Goal: Transaction & Acquisition: Purchase product/service

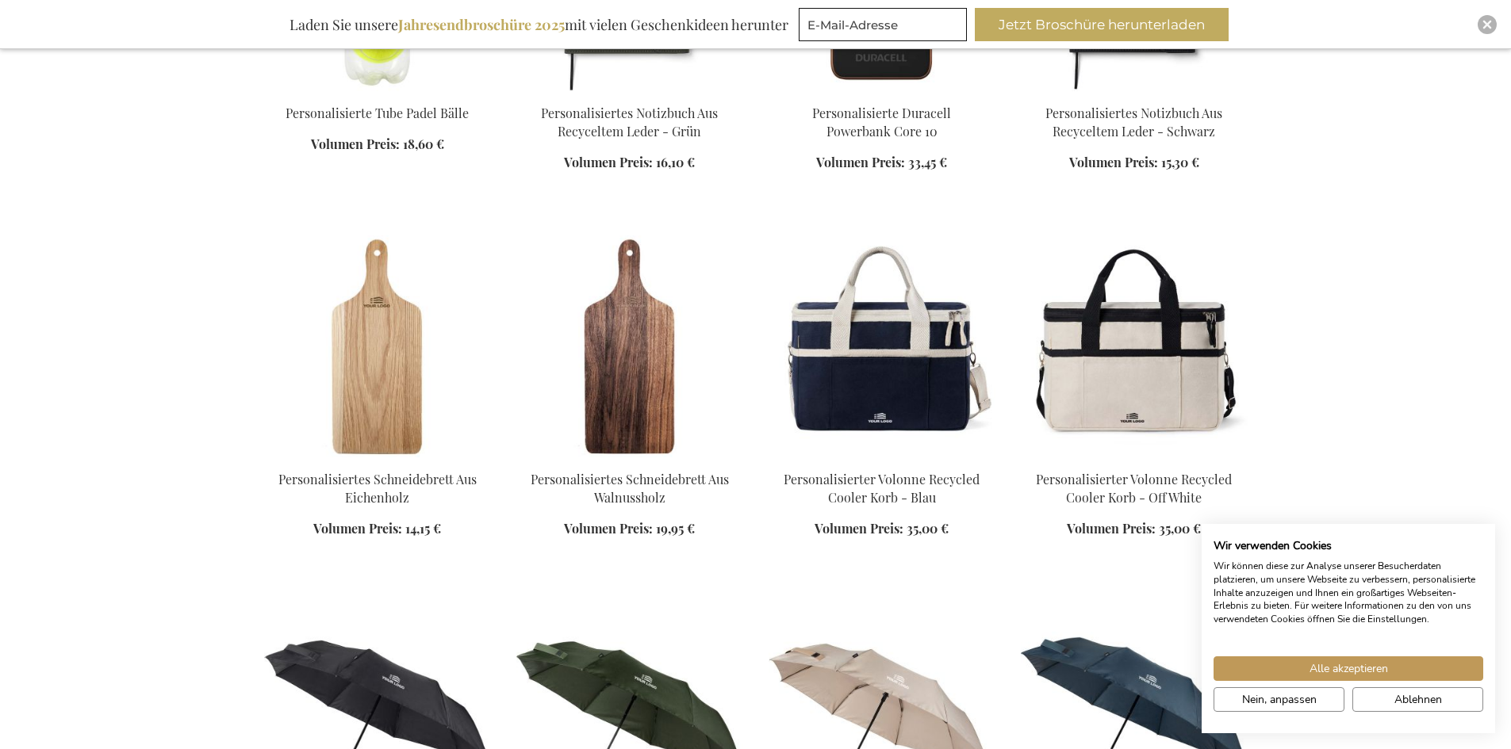
scroll to position [872, 0]
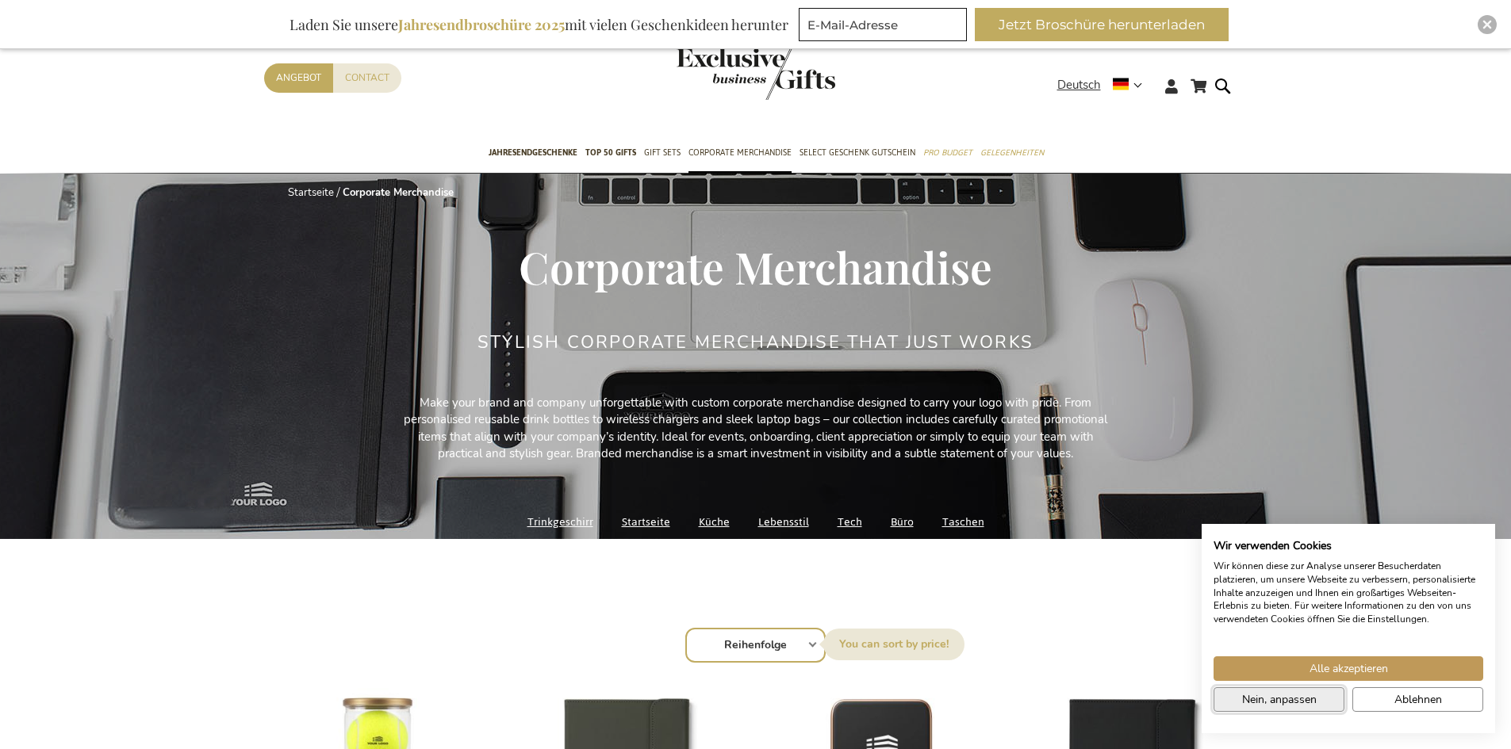
click at [1327, 700] on button "Nein, anpassen" at bounding box center [1278, 699] width 131 height 25
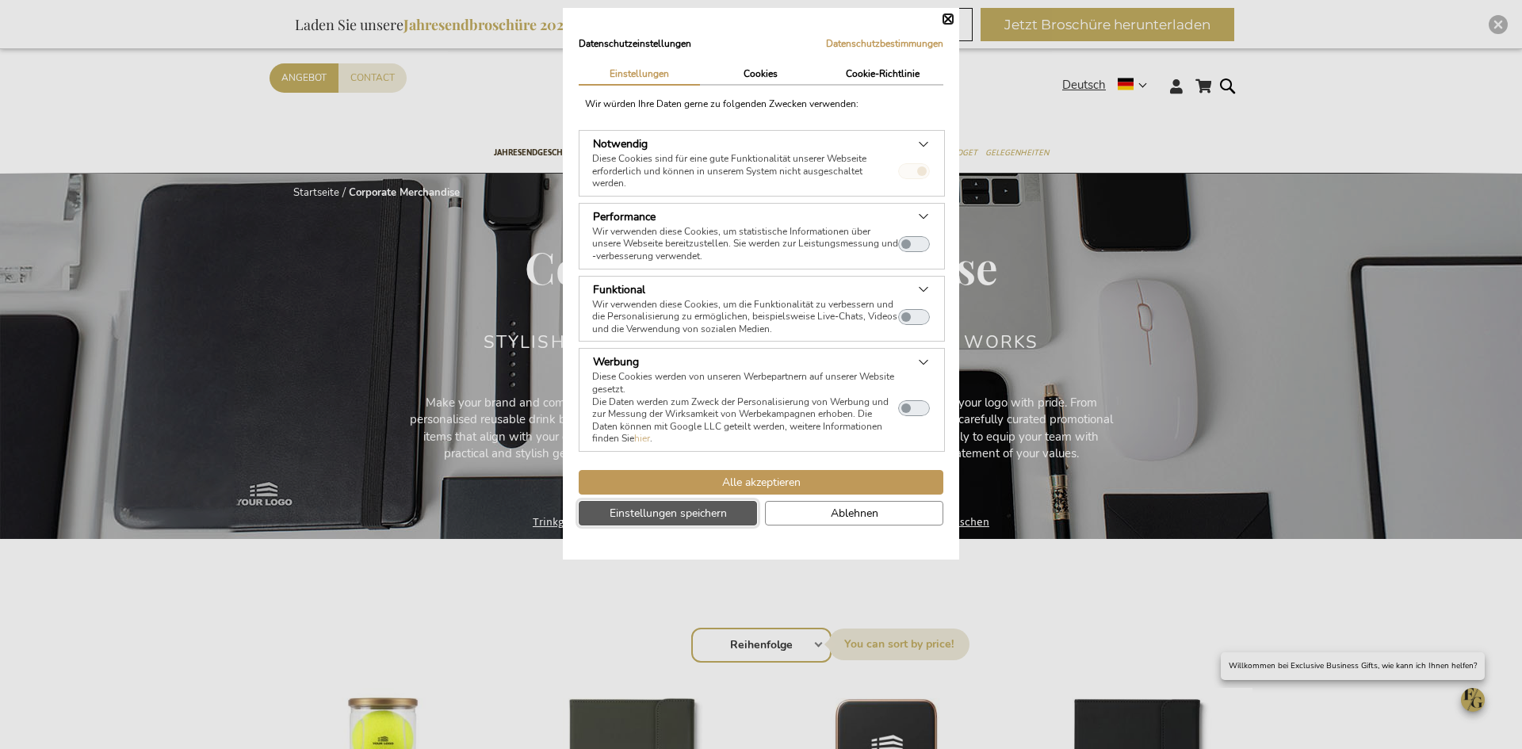
click at [710, 504] on button "Einstellungen speichern" at bounding box center [668, 513] width 178 height 25
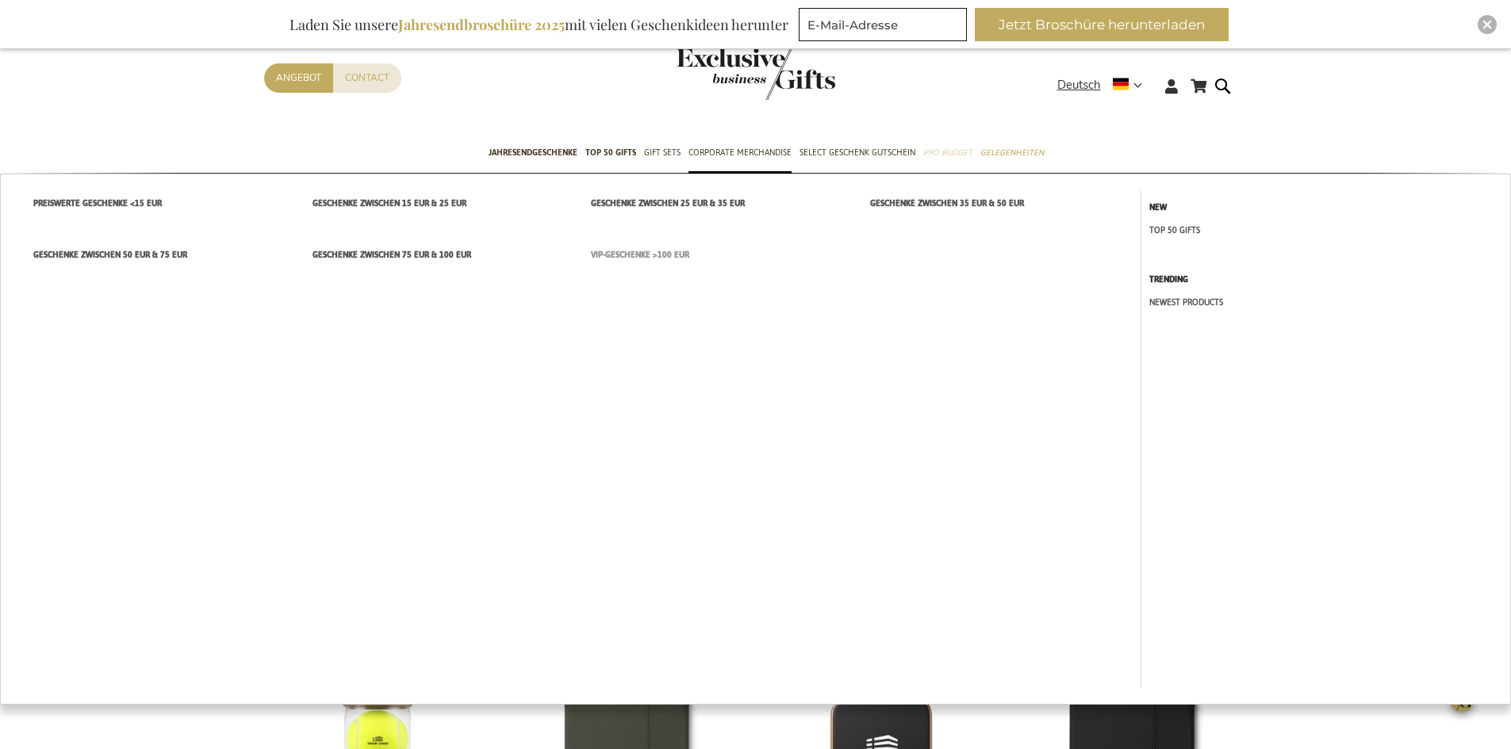
click at [616, 258] on span "VIP-Geschenke >100 EUR" at bounding box center [640, 255] width 98 height 17
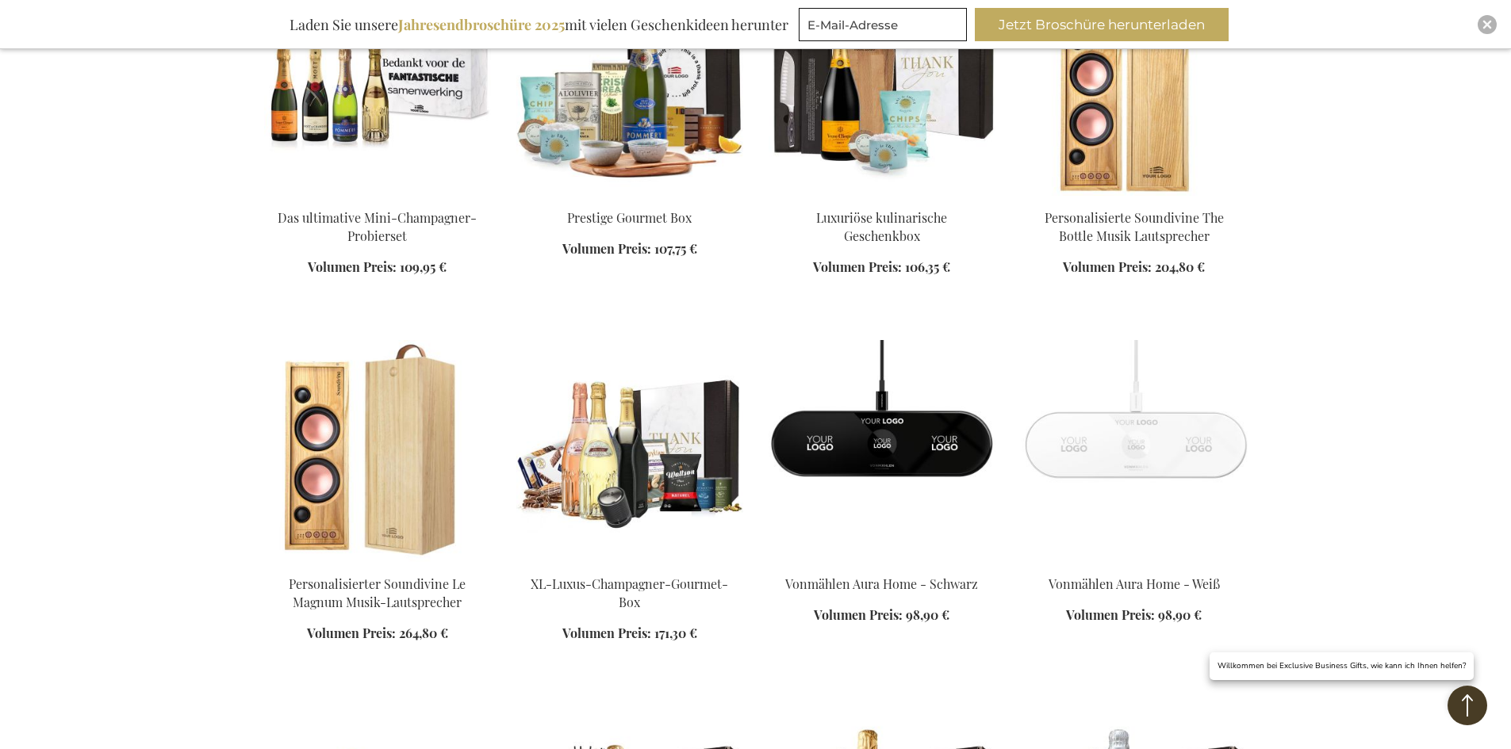
scroll to position [793, 0]
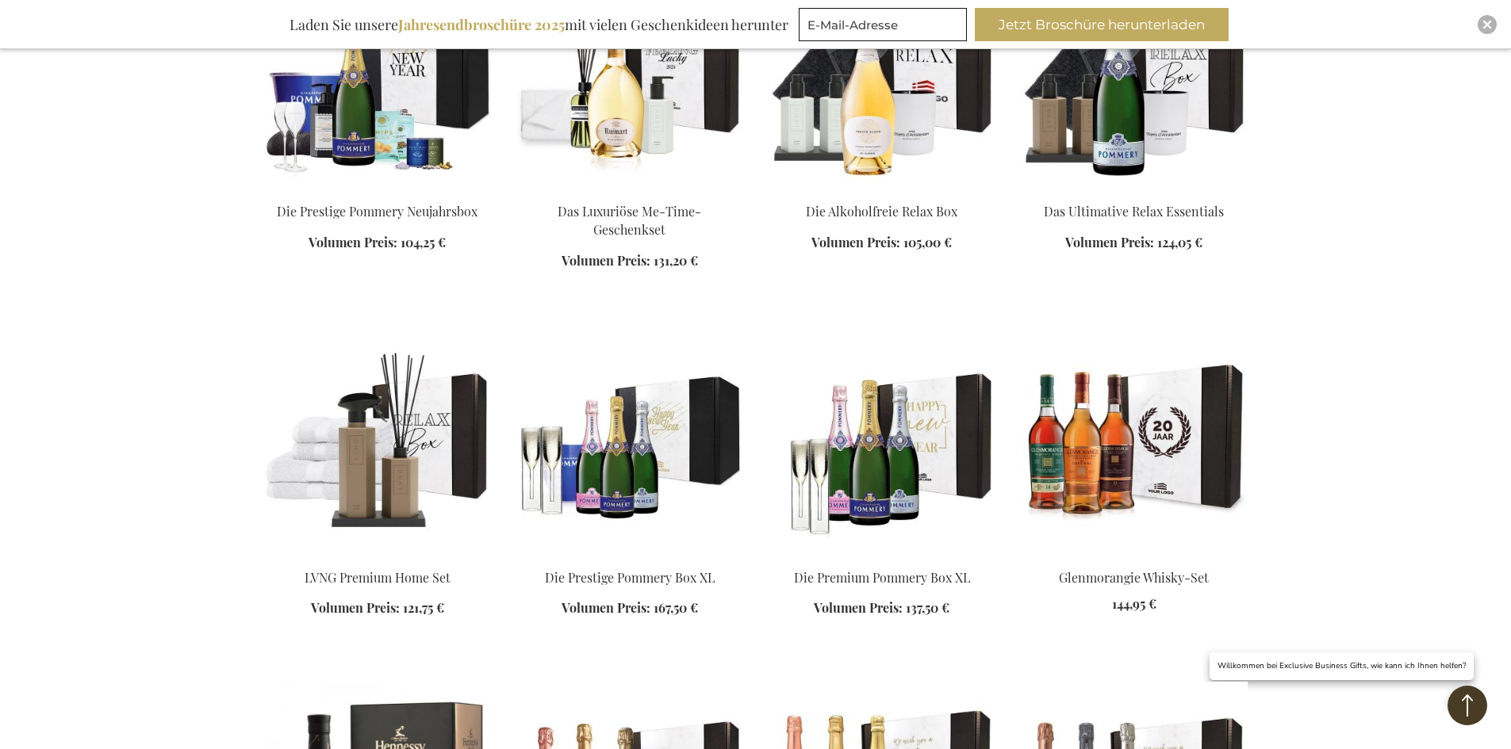
scroll to position [1416, 0]
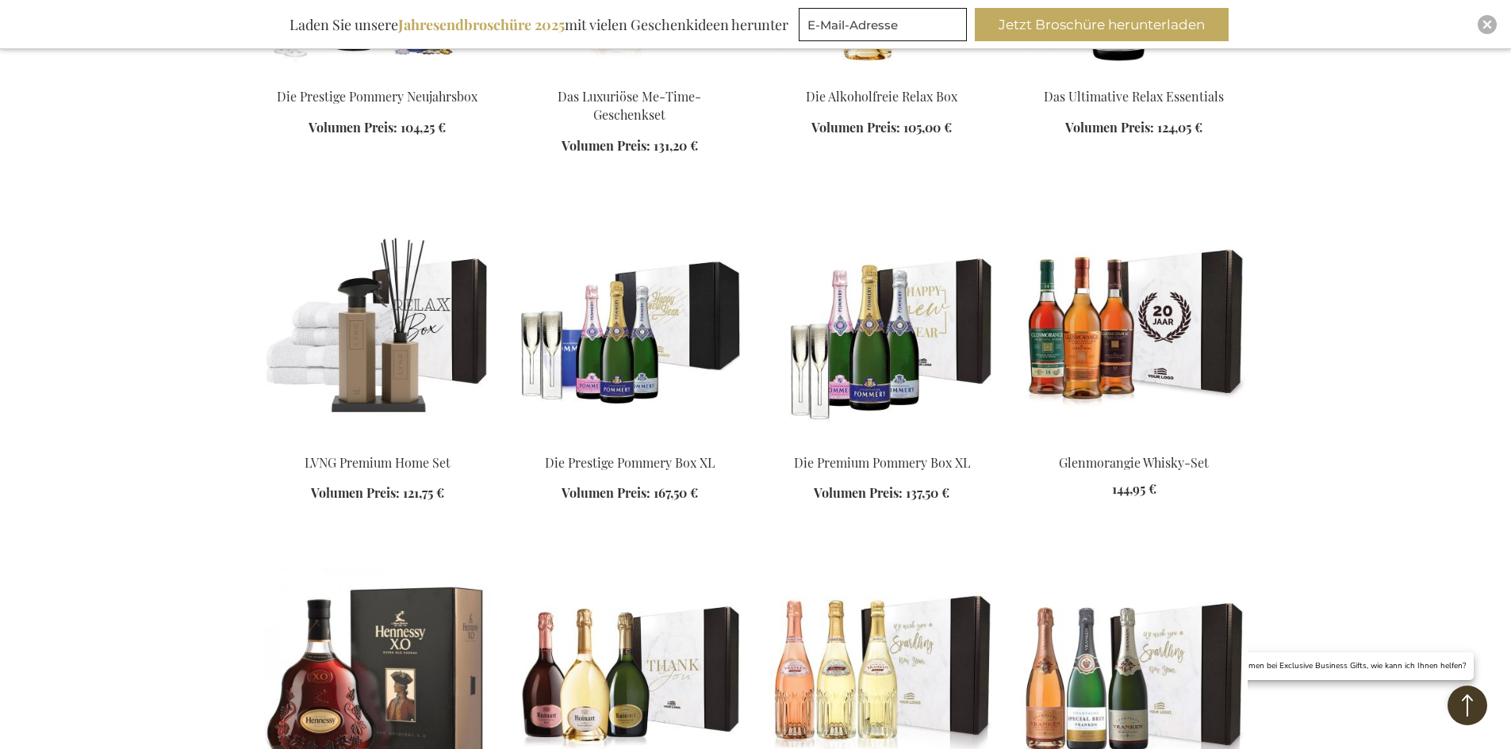
scroll to position [1575, 0]
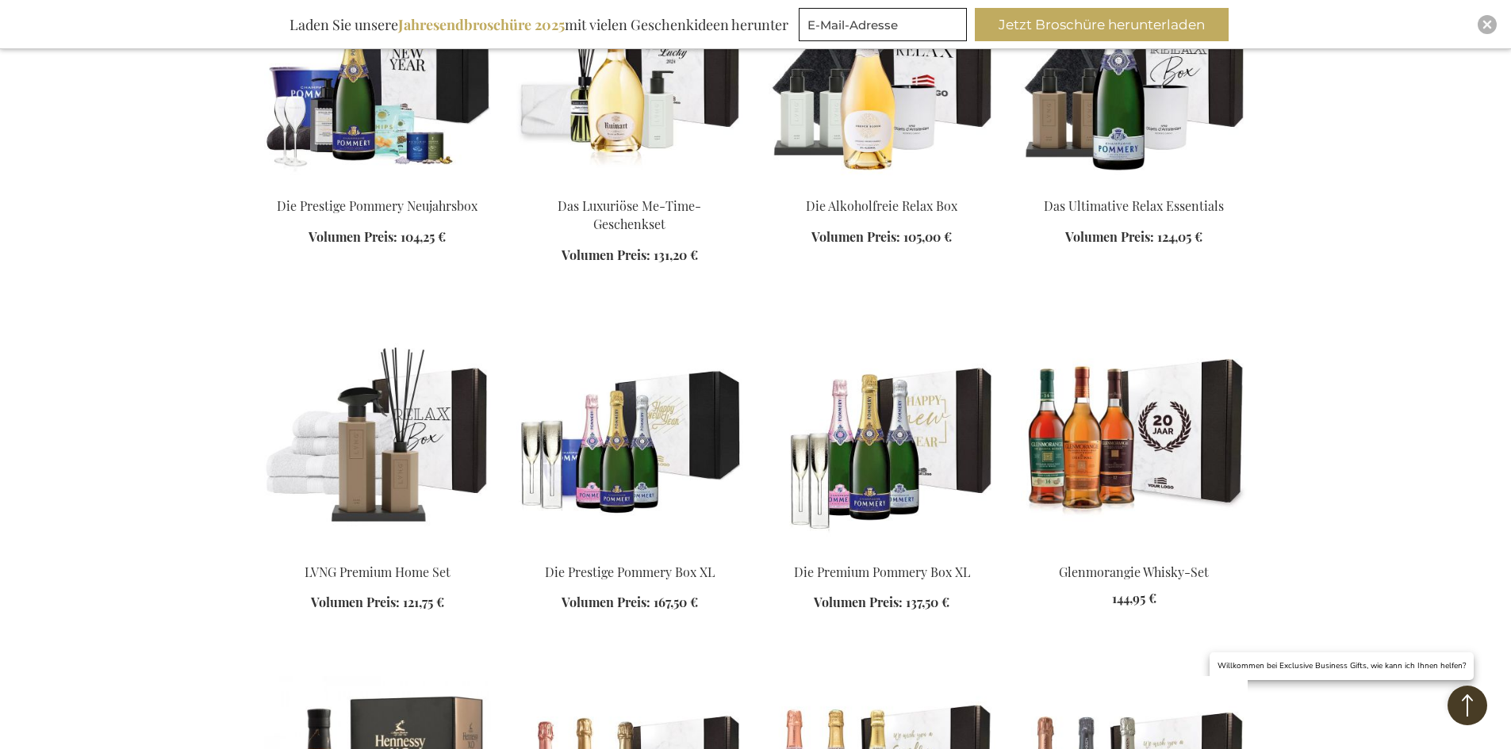
scroll to position [1892, 0]
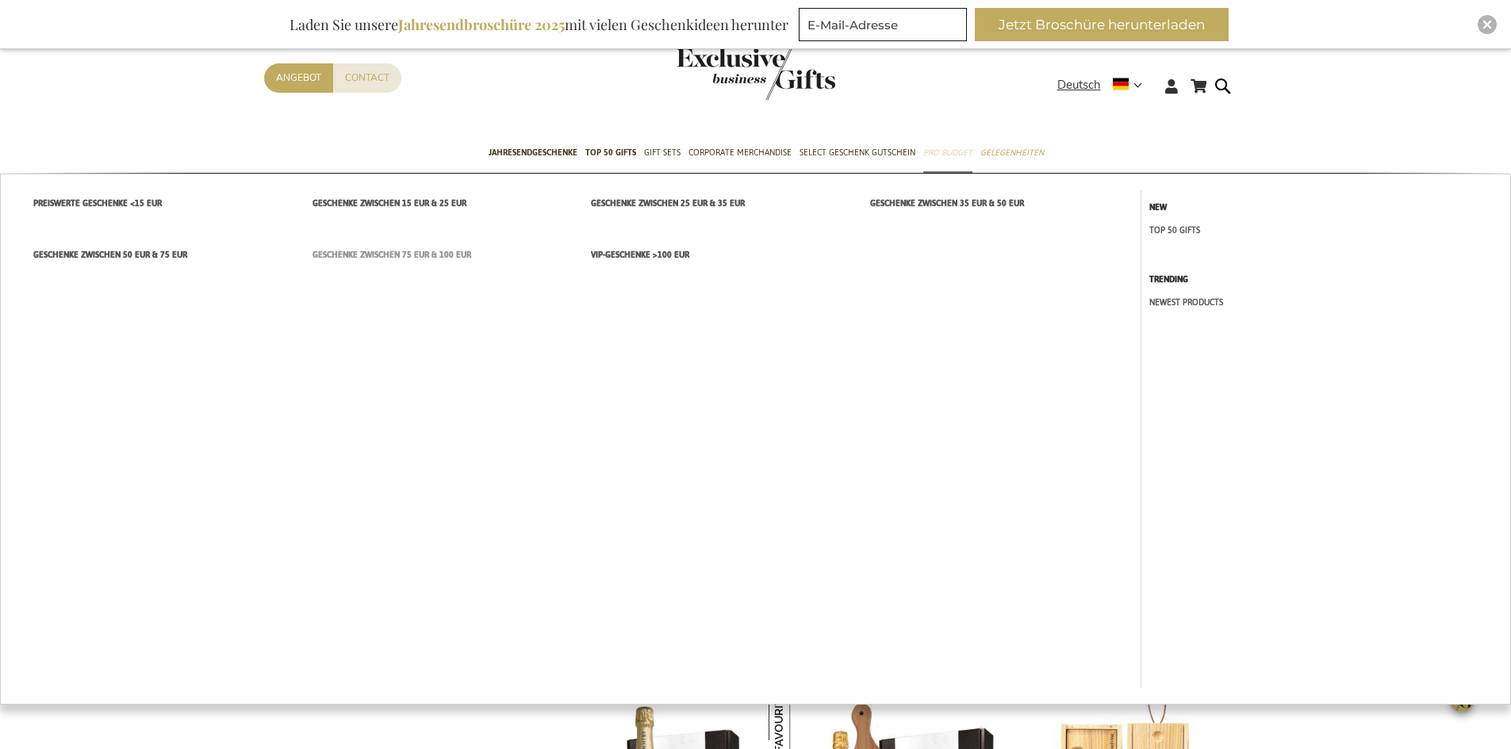
click at [404, 254] on span "Geschenke zwischen 75 EUR & 100 EUR" at bounding box center [391, 255] width 159 height 17
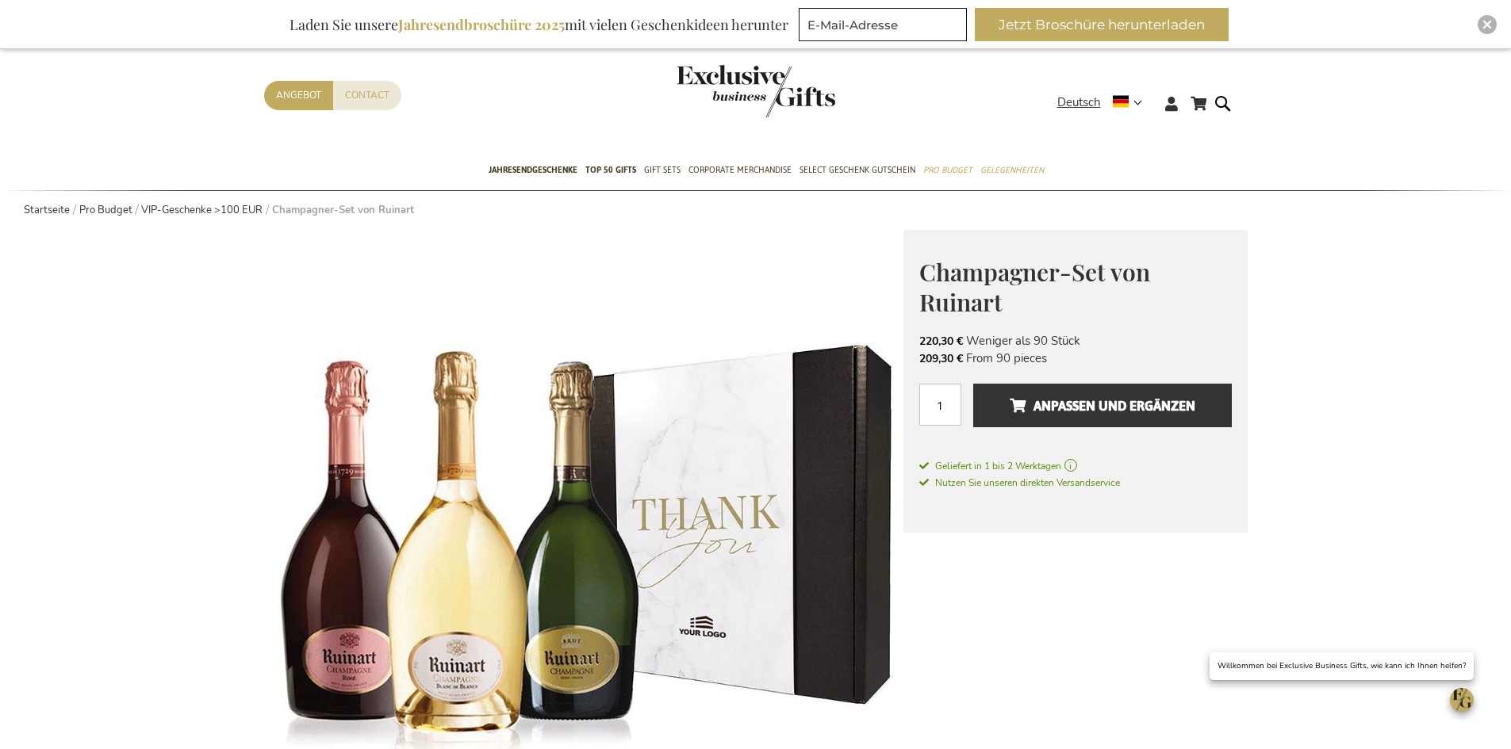
scroll to position [79, 0]
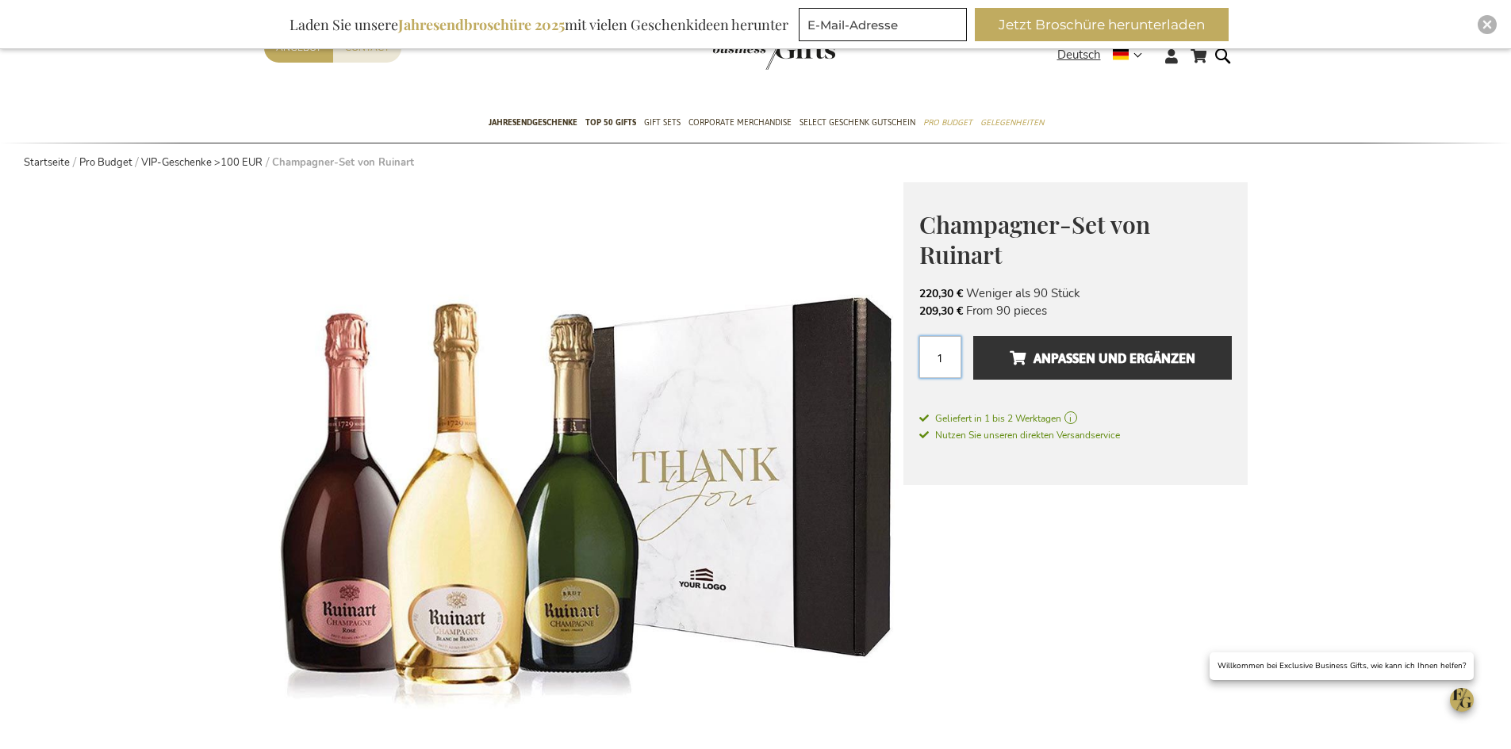
click at [944, 360] on input "1" at bounding box center [940, 357] width 42 height 42
drag, startPoint x: 948, startPoint y: 366, endPoint x: 886, endPoint y: 366, distance: 61.8
type input "2"
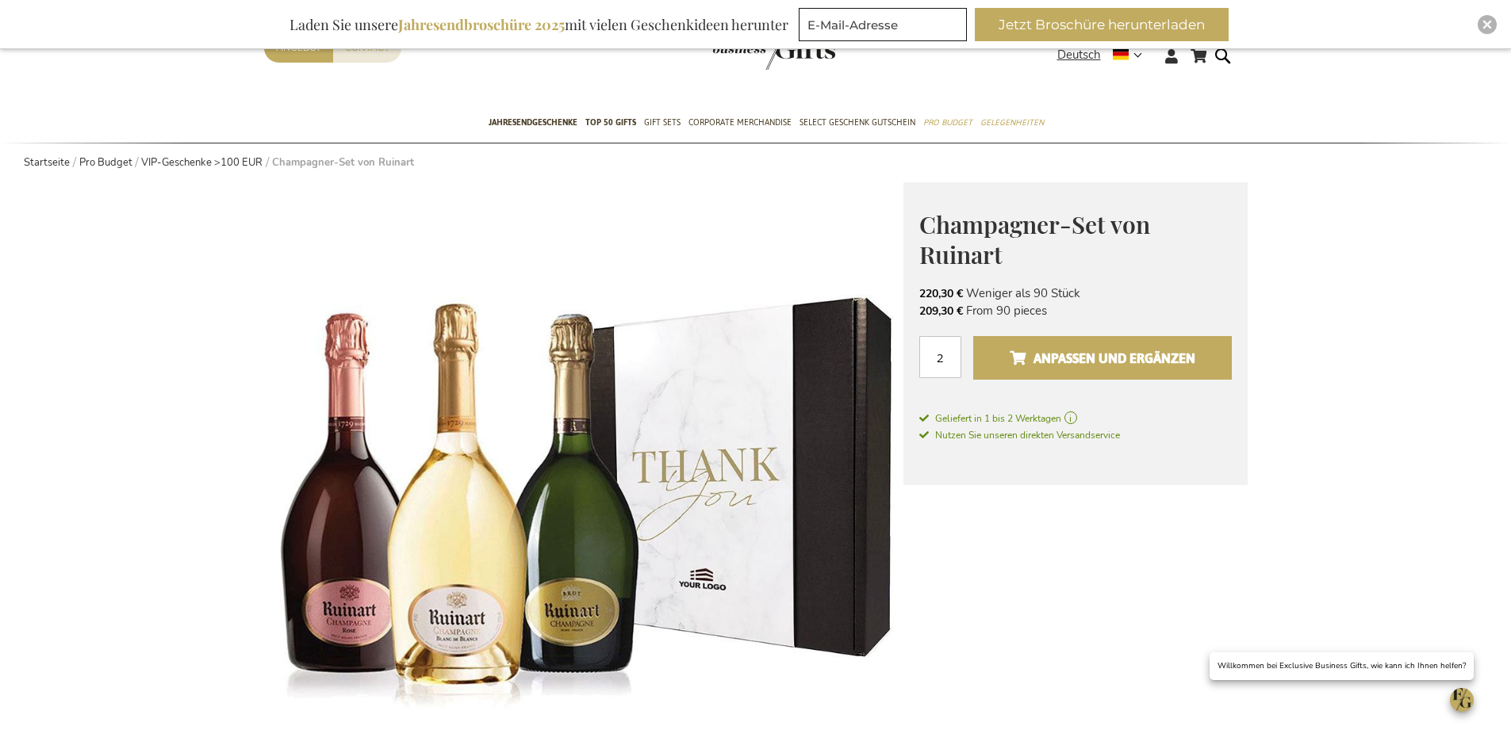
click at [1150, 362] on span "Anpassen und ergänzen" at bounding box center [1102, 358] width 186 height 25
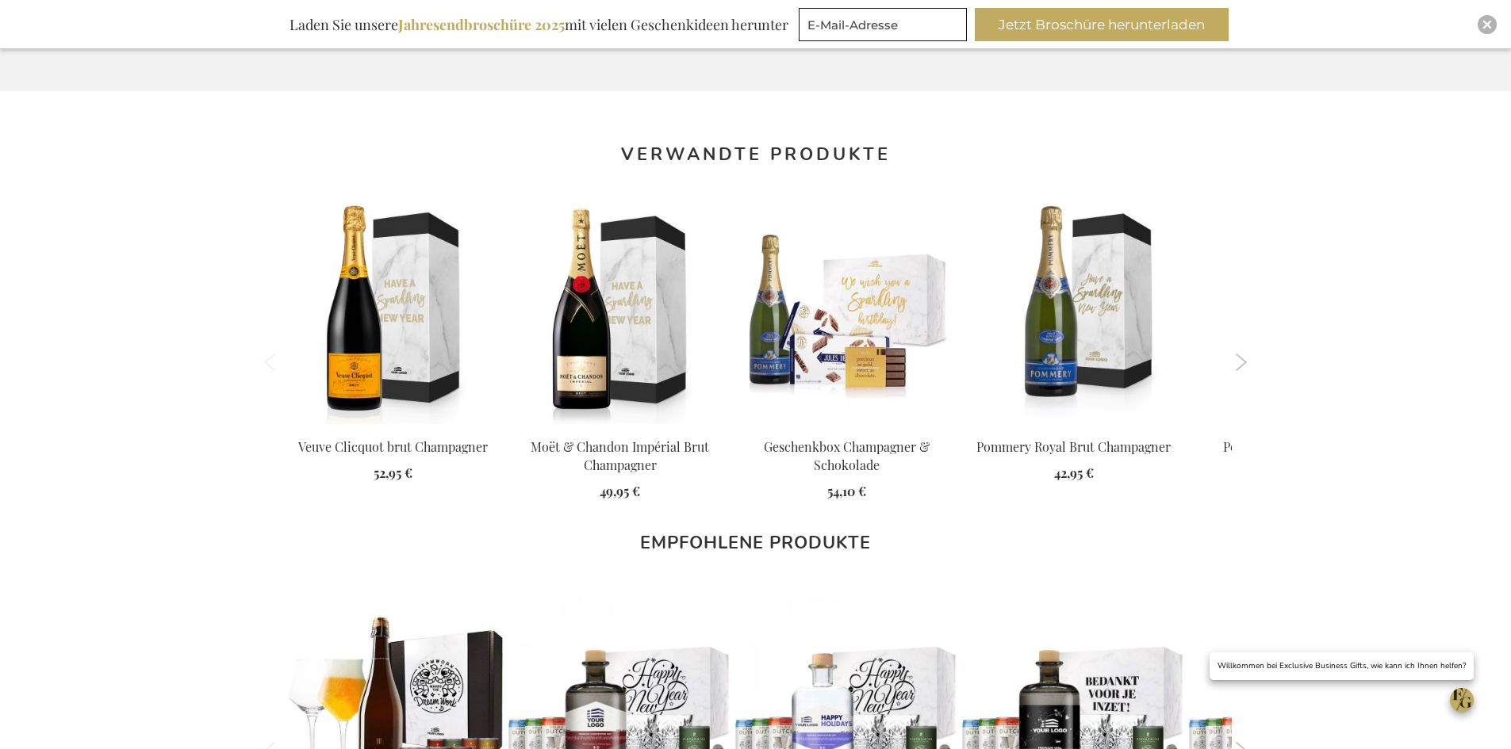
scroll to position [1269, 0]
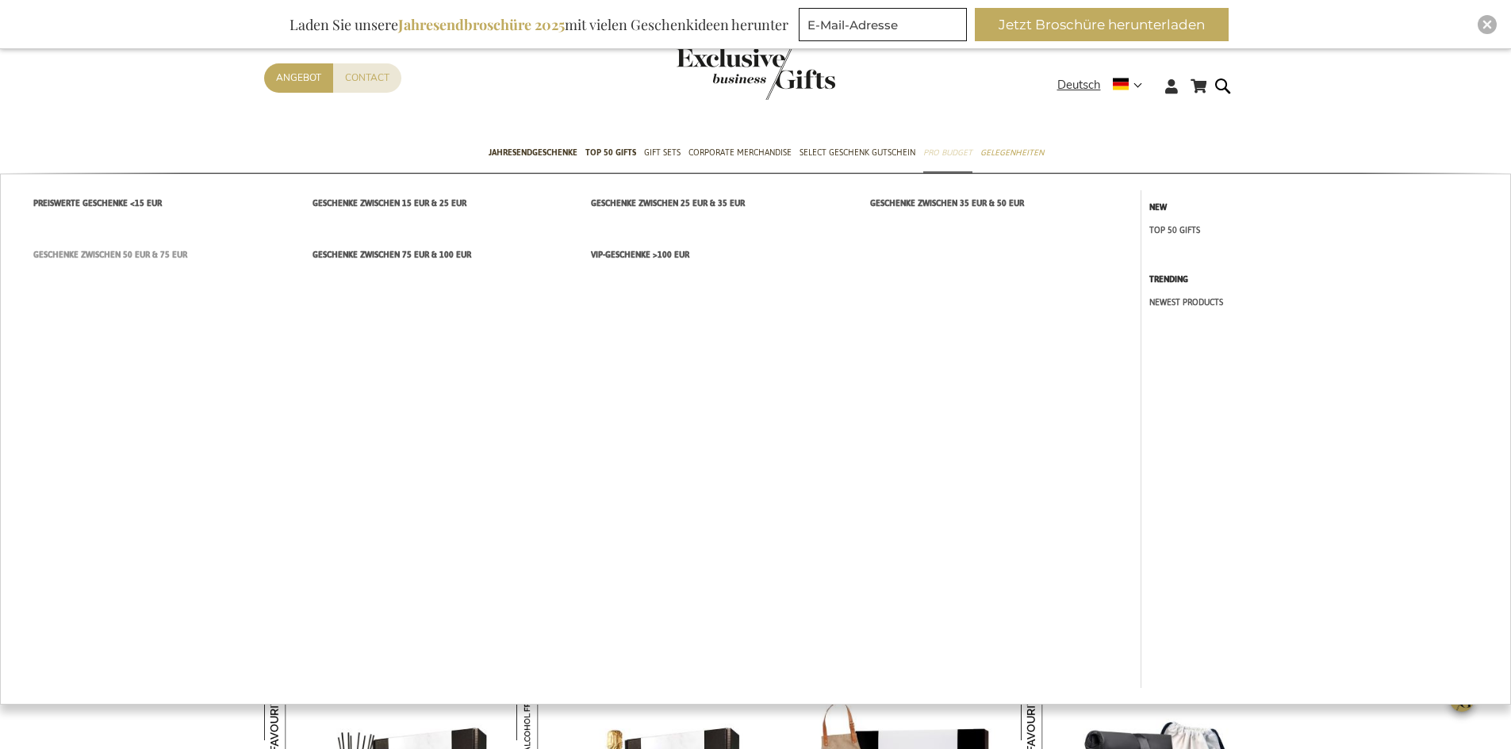
click at [161, 253] on span "Geschenke zwischen 50 EUR & 75 EUR" at bounding box center [110, 255] width 154 height 17
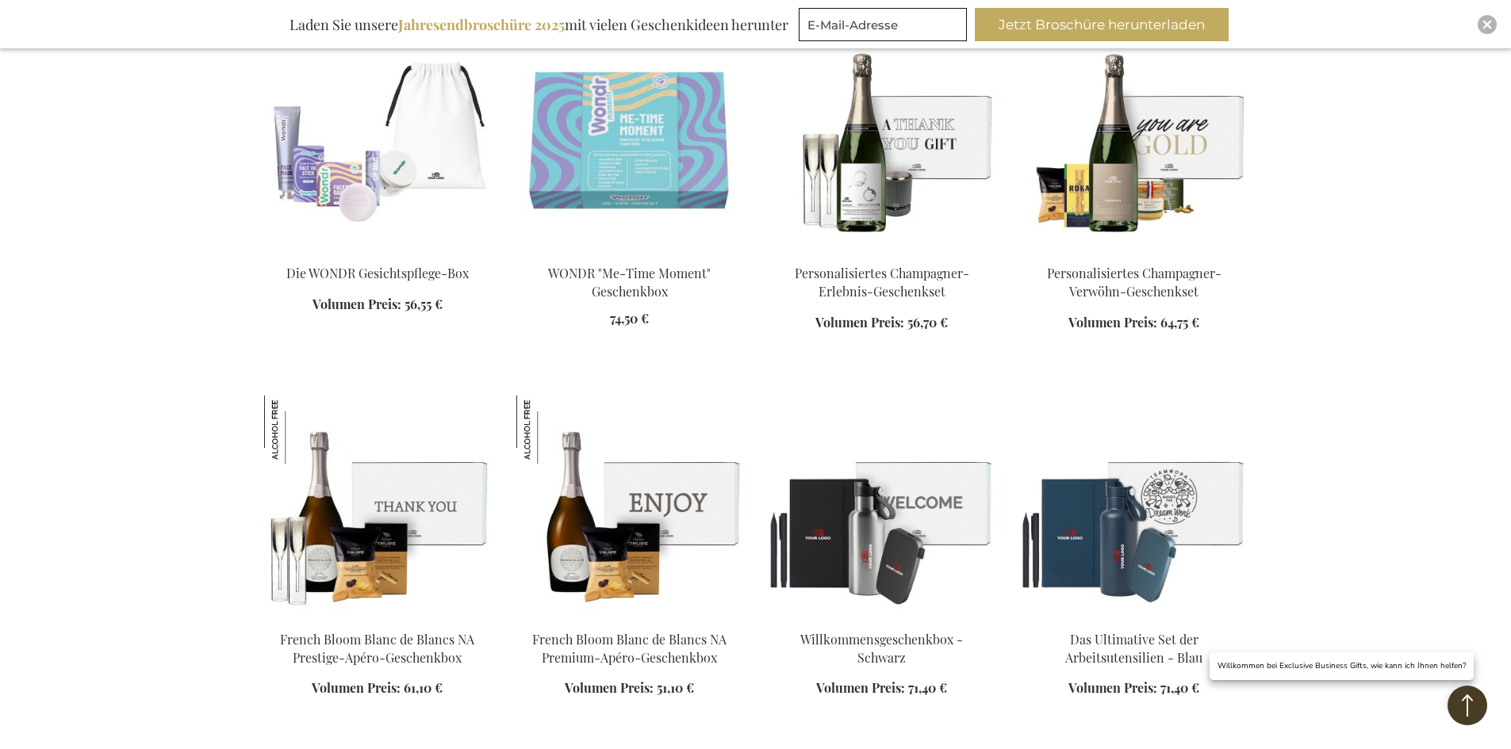
scroll to position [1427, 0]
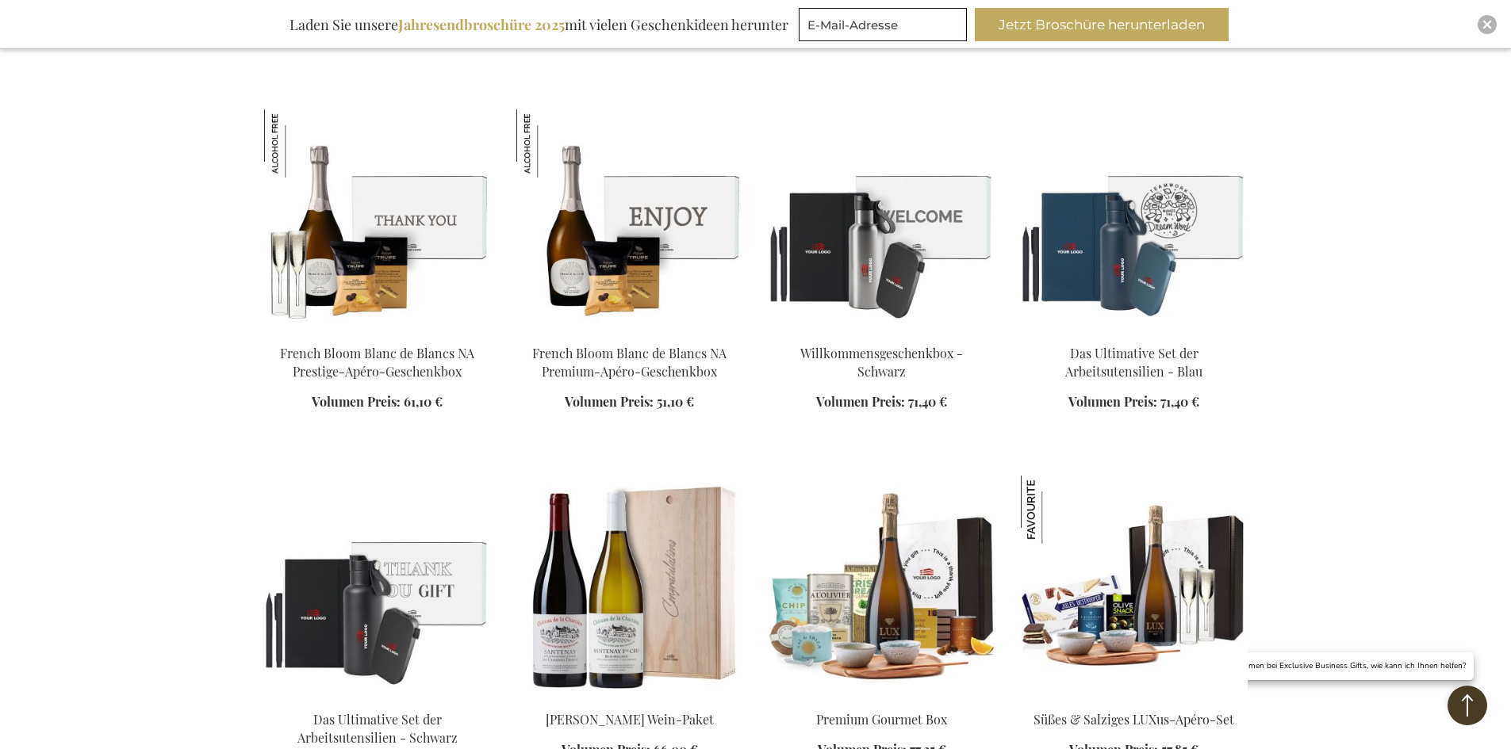
scroll to position [1665, 0]
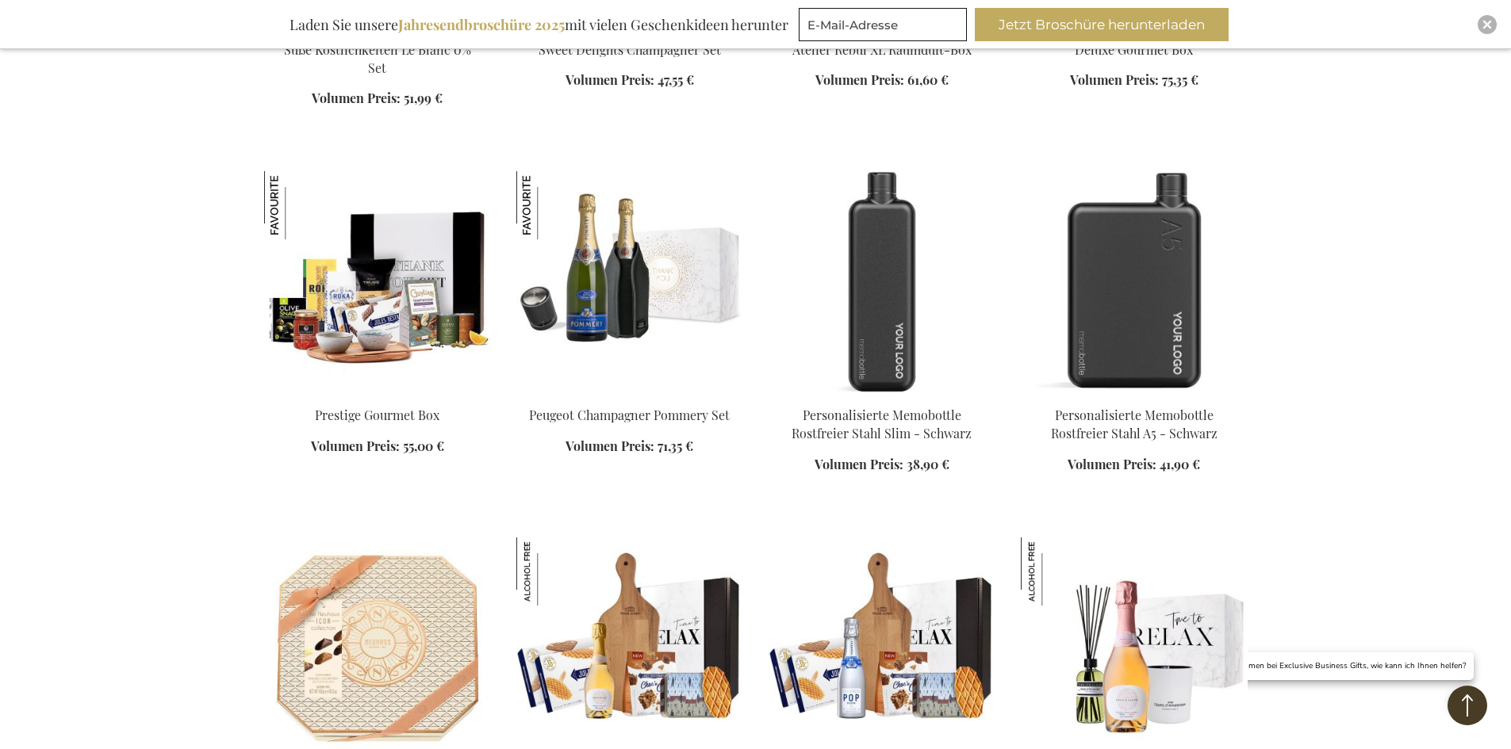
scroll to position [2775, 0]
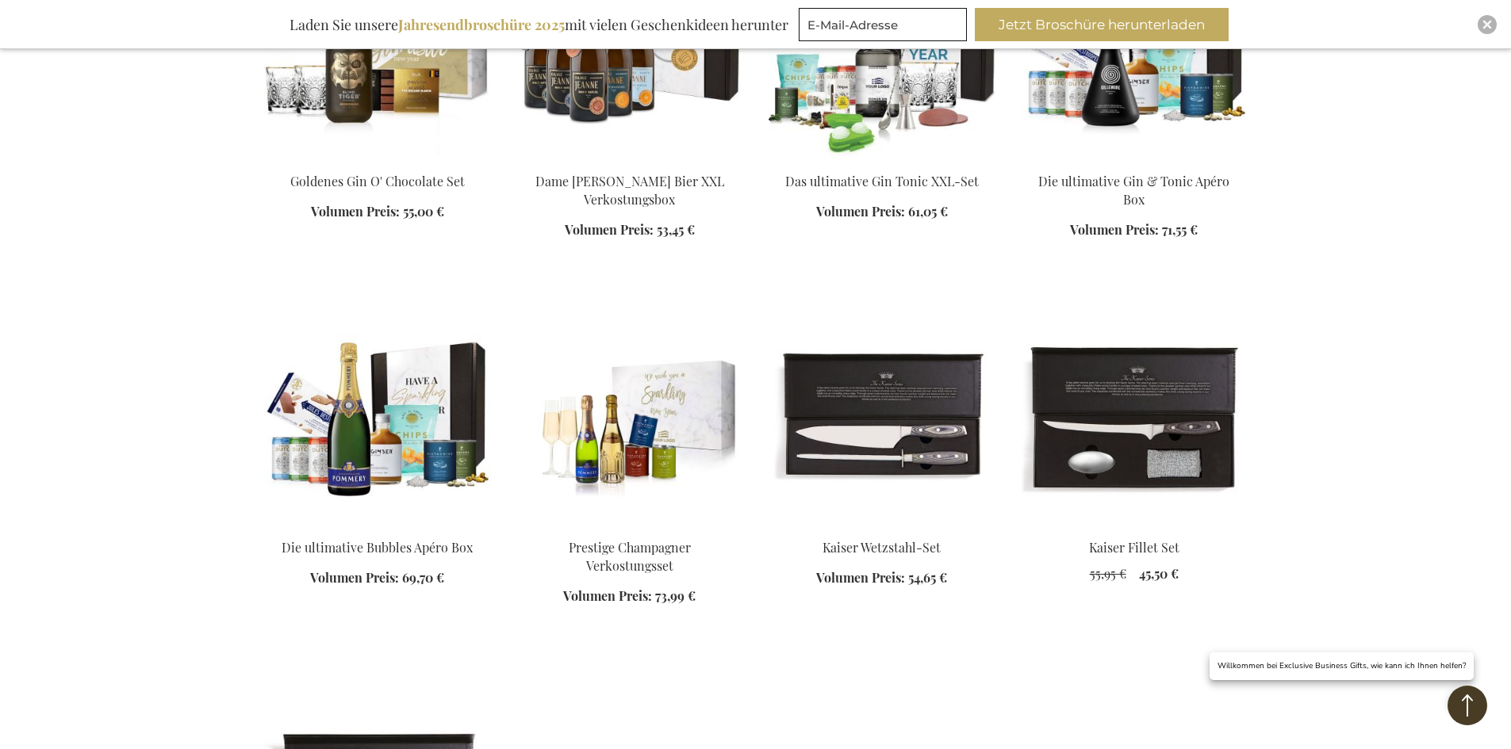
scroll to position [8501, 0]
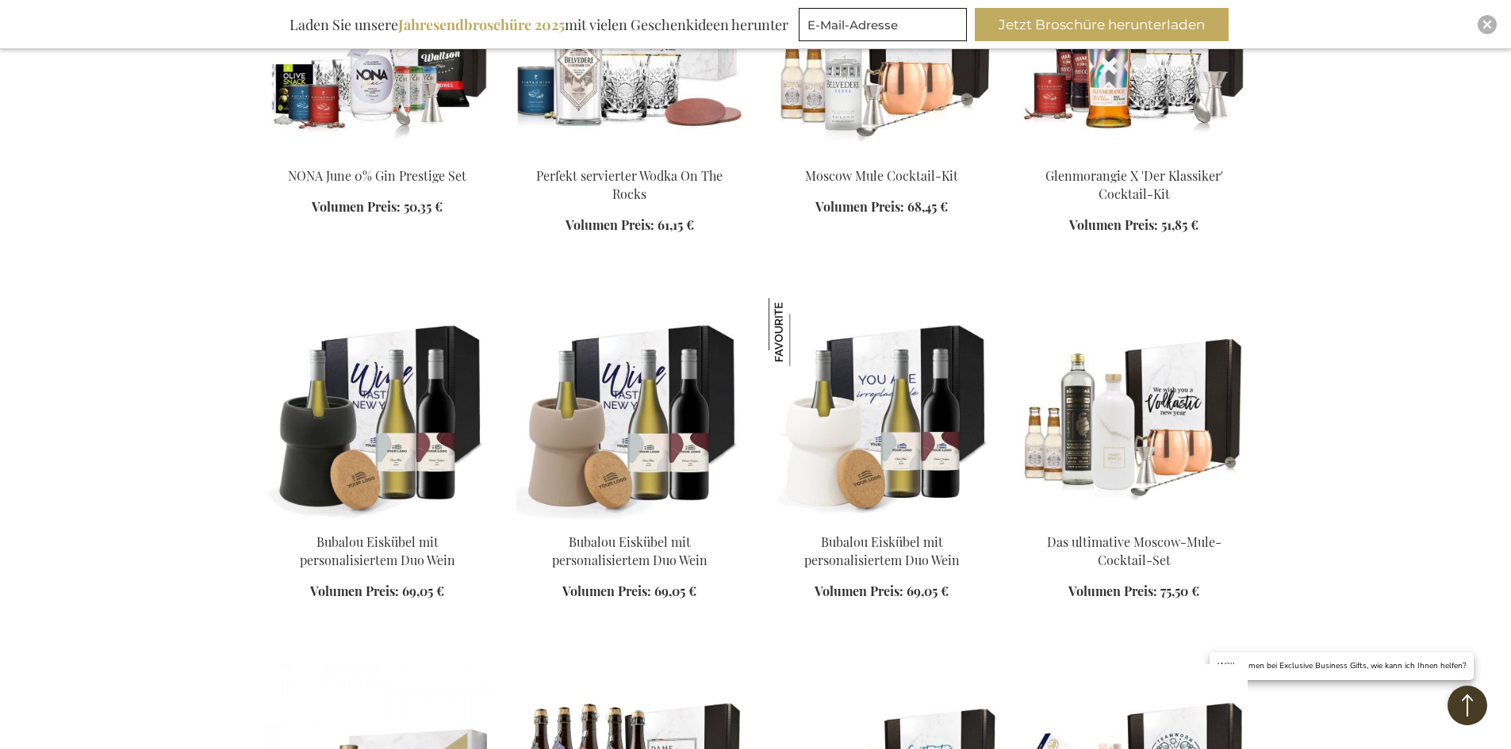
scroll to position [7708, 0]
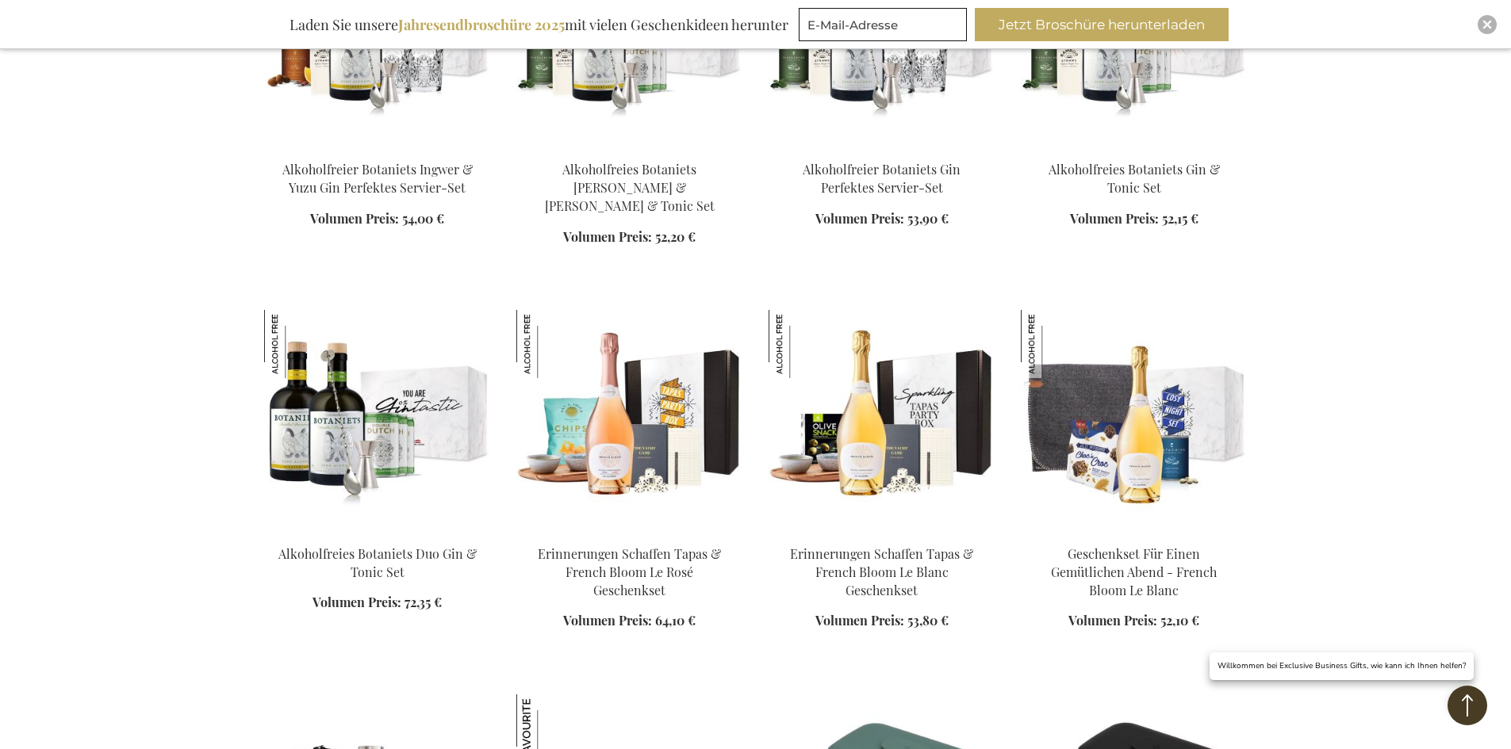
scroll to position [5884, 0]
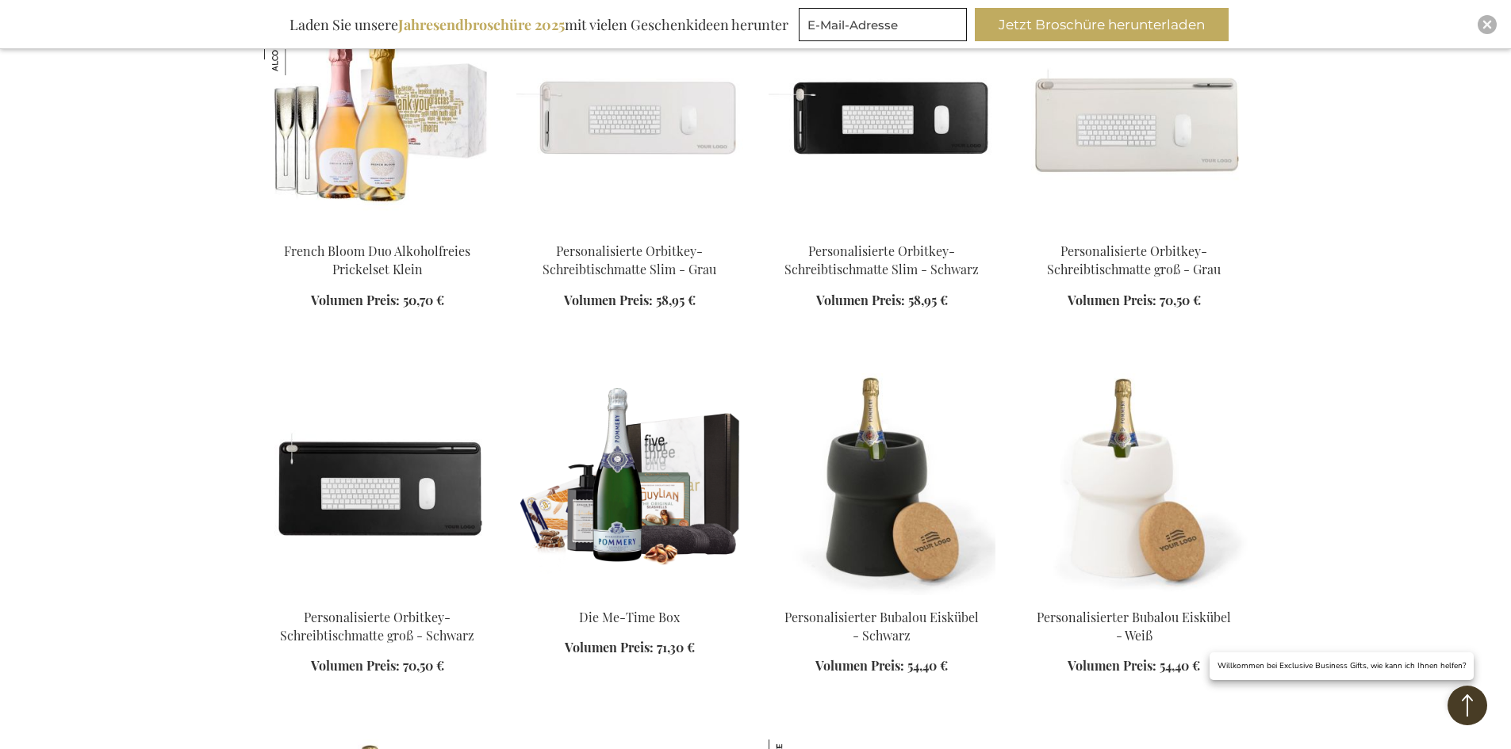
scroll to position [3585, 0]
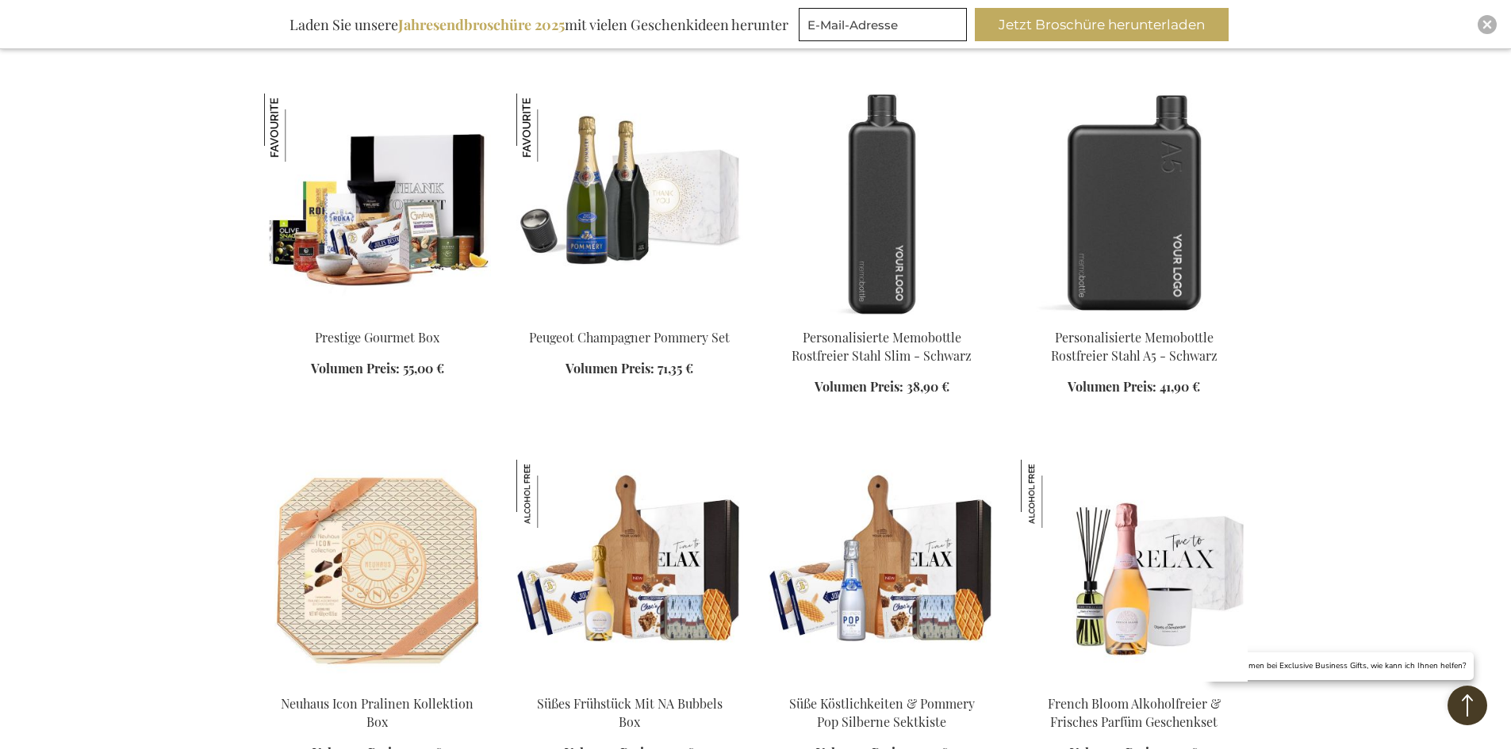
scroll to position [2713, 0]
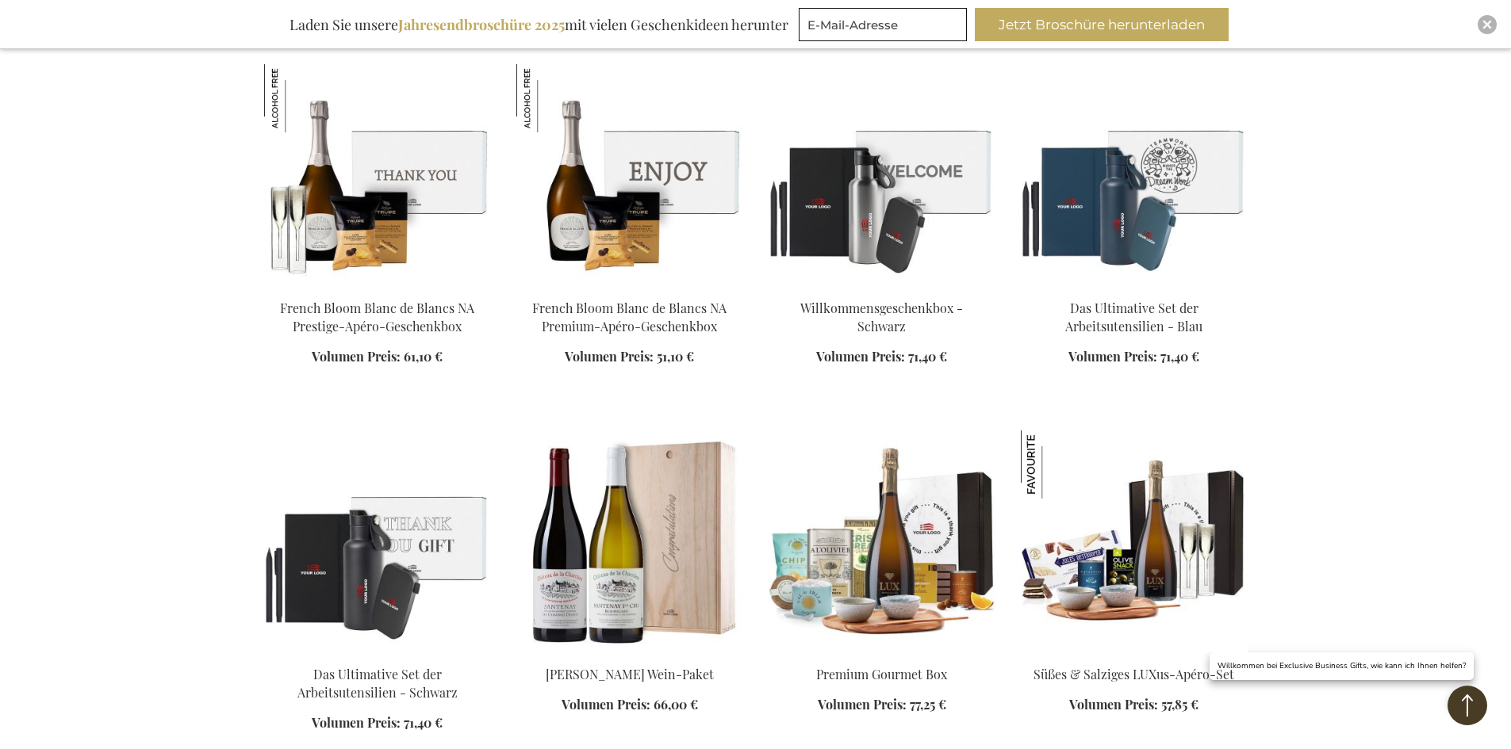
scroll to position [1523, 0]
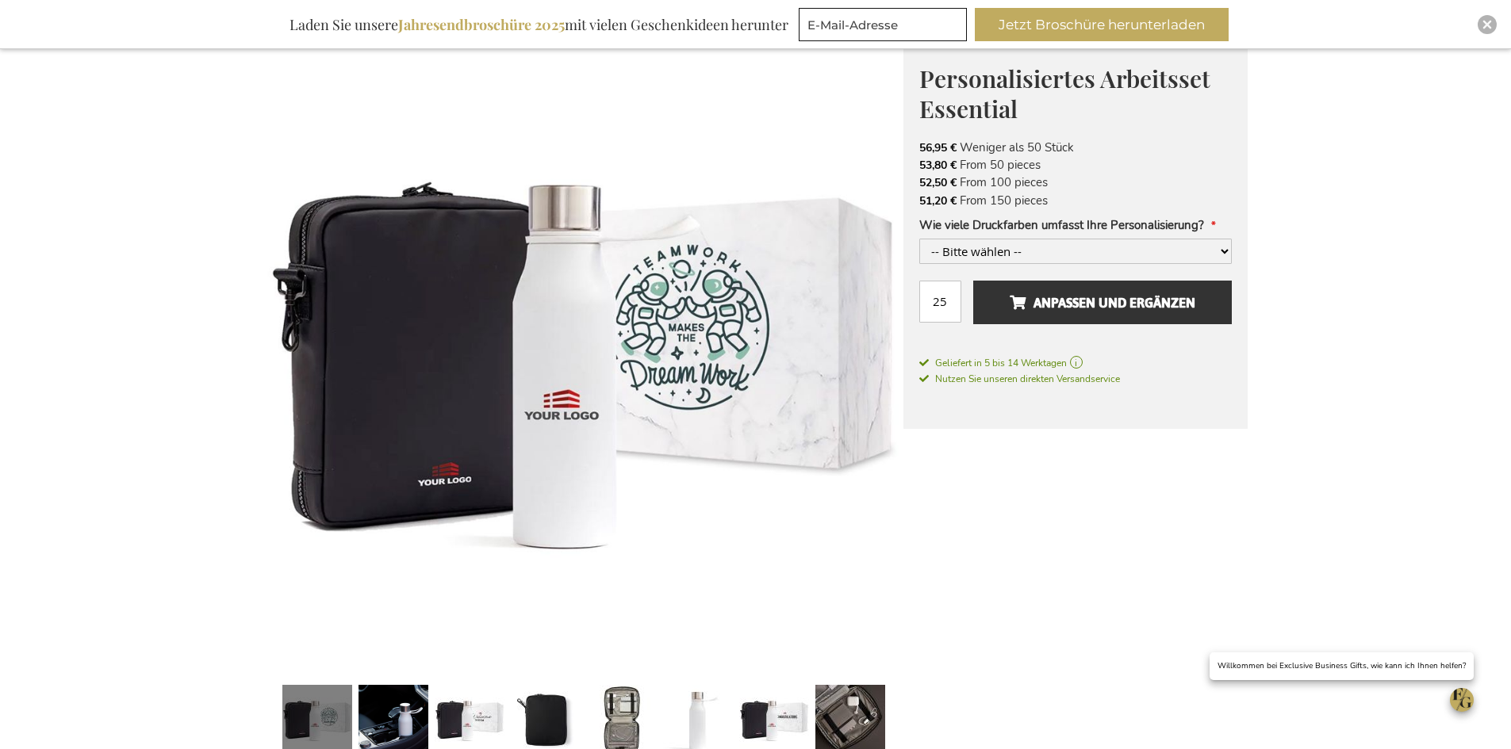
scroll to position [238, 0]
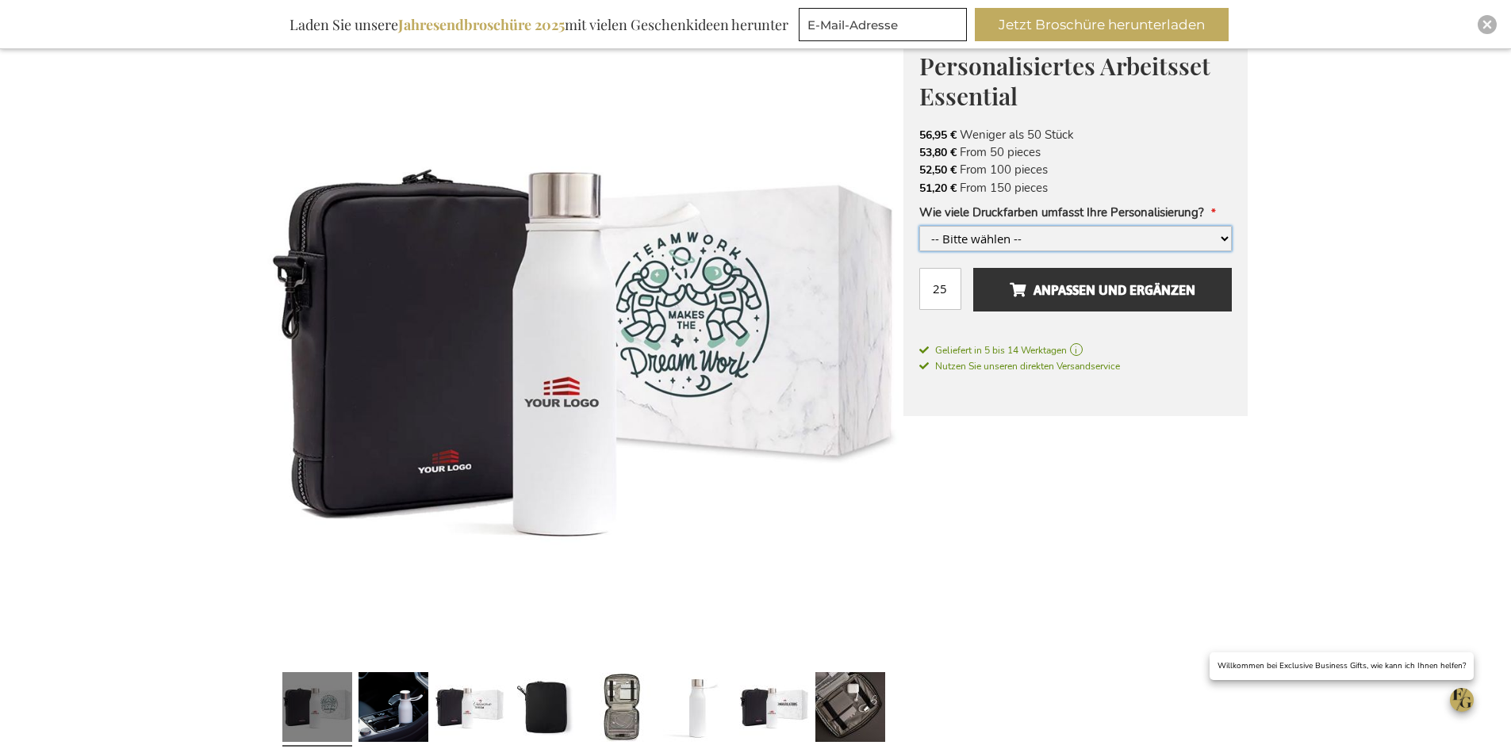
click at [1114, 234] on select "-- Bitte wählen -- 1 Druckfarbe 2 Druckfarben +8,00 € 3 Druckfarben +16,00 € 4 …" at bounding box center [1075, 238] width 312 height 25
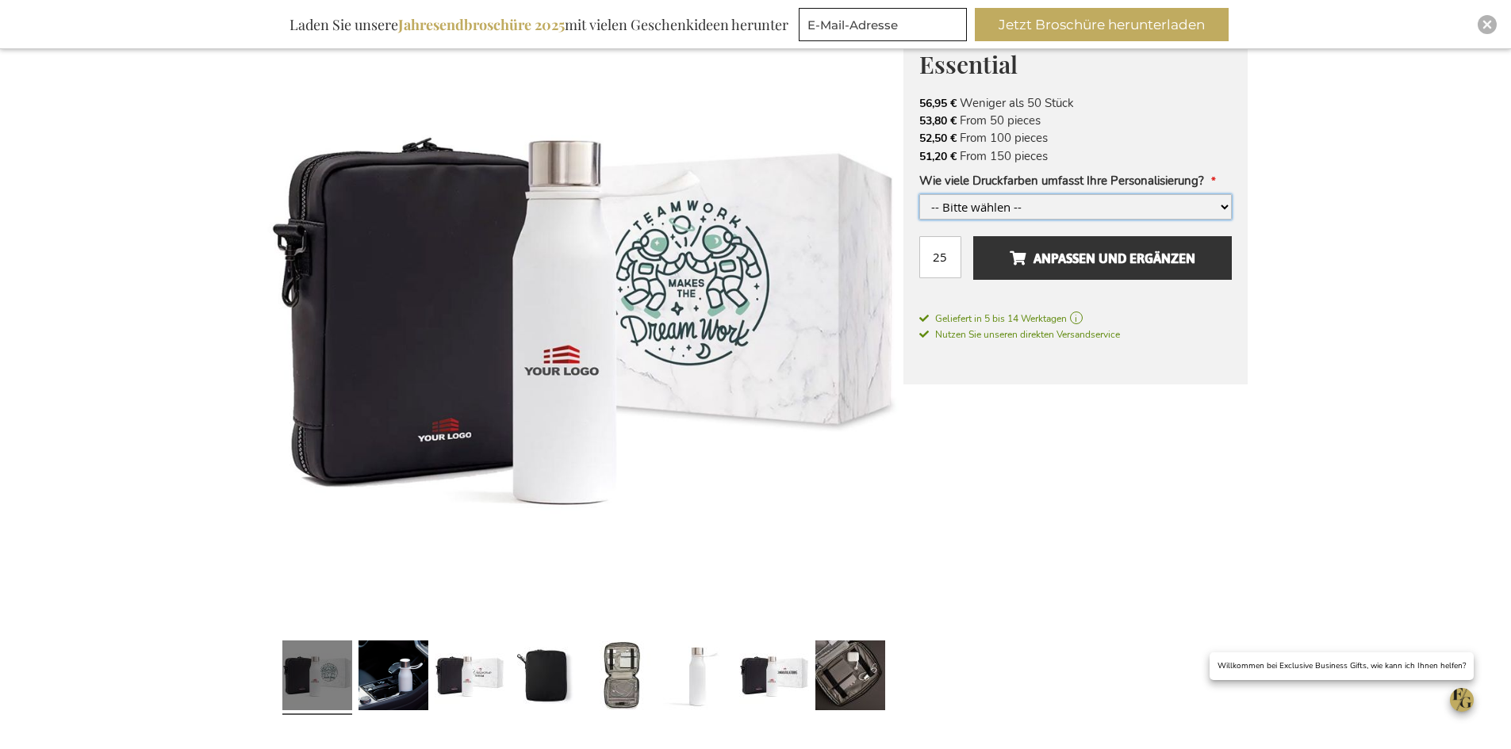
scroll to position [476, 0]
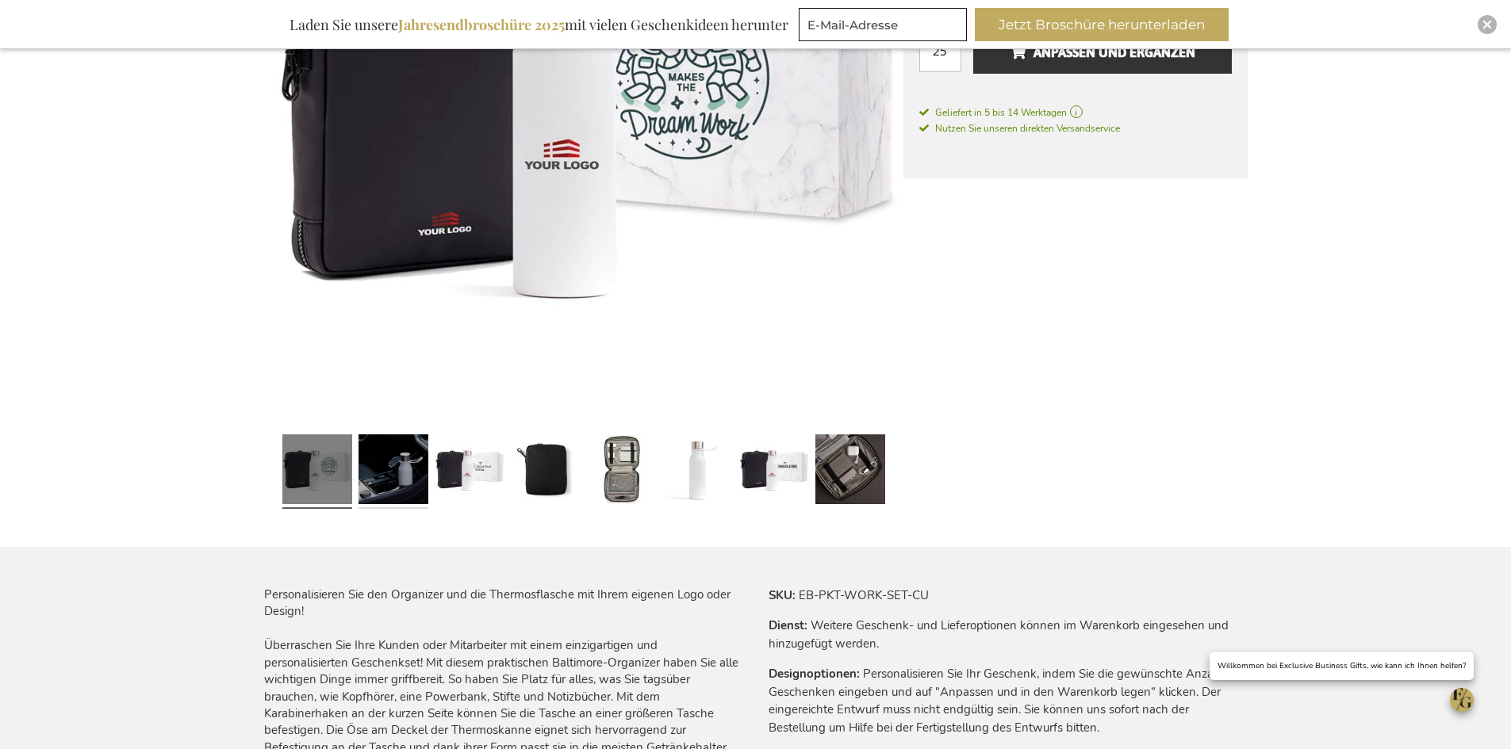
click at [415, 483] on link at bounding box center [393, 471] width 70 height 87
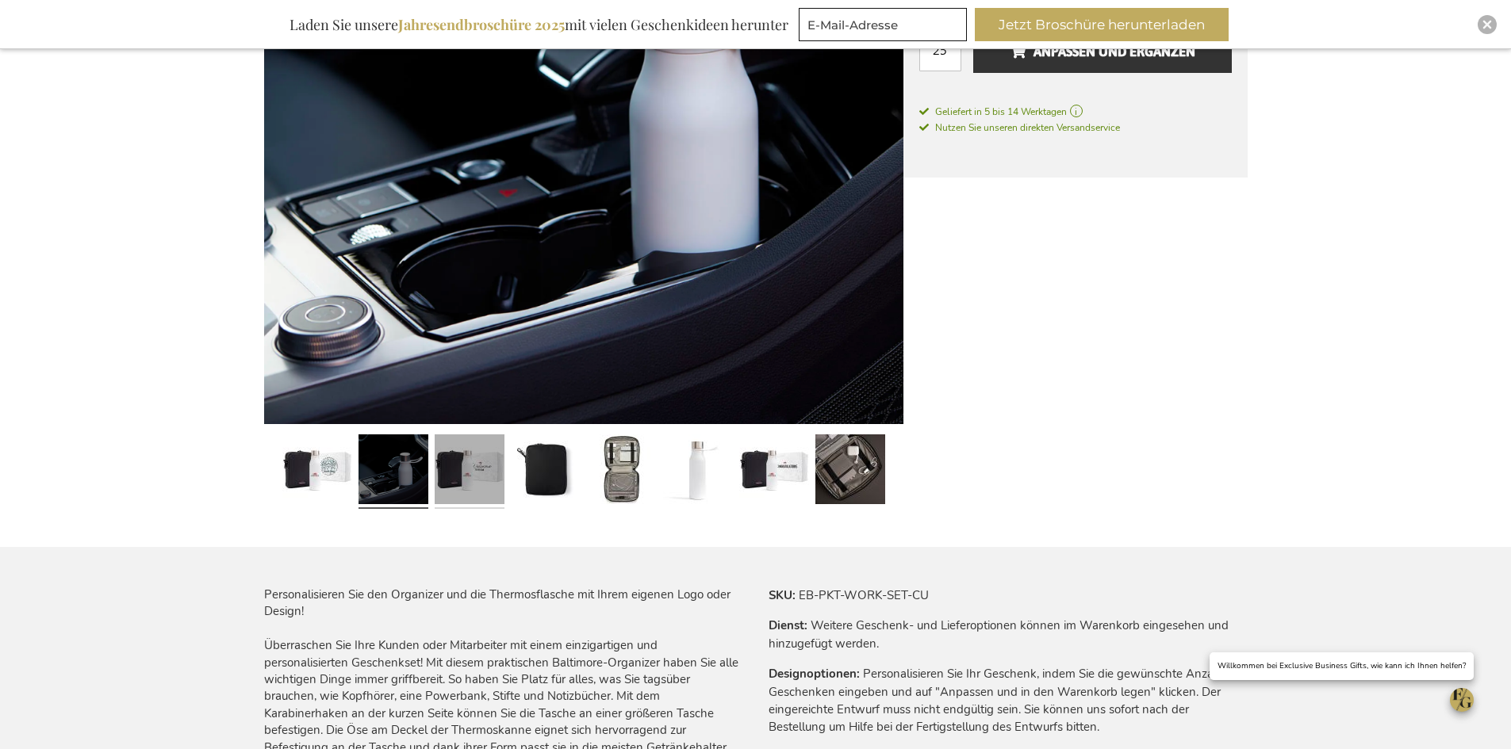
scroll to position [318, 0]
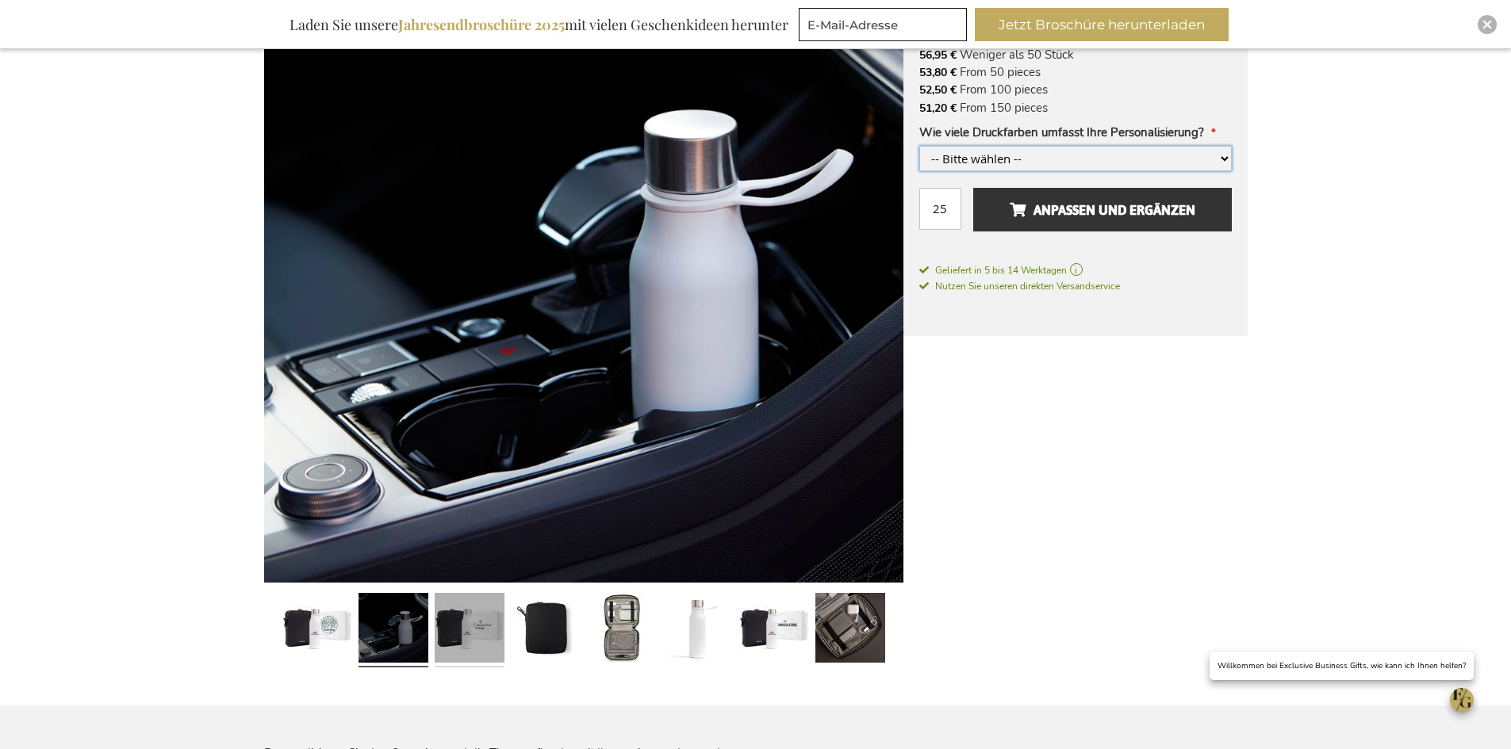
click at [471, 631] on link at bounding box center [470, 630] width 70 height 87
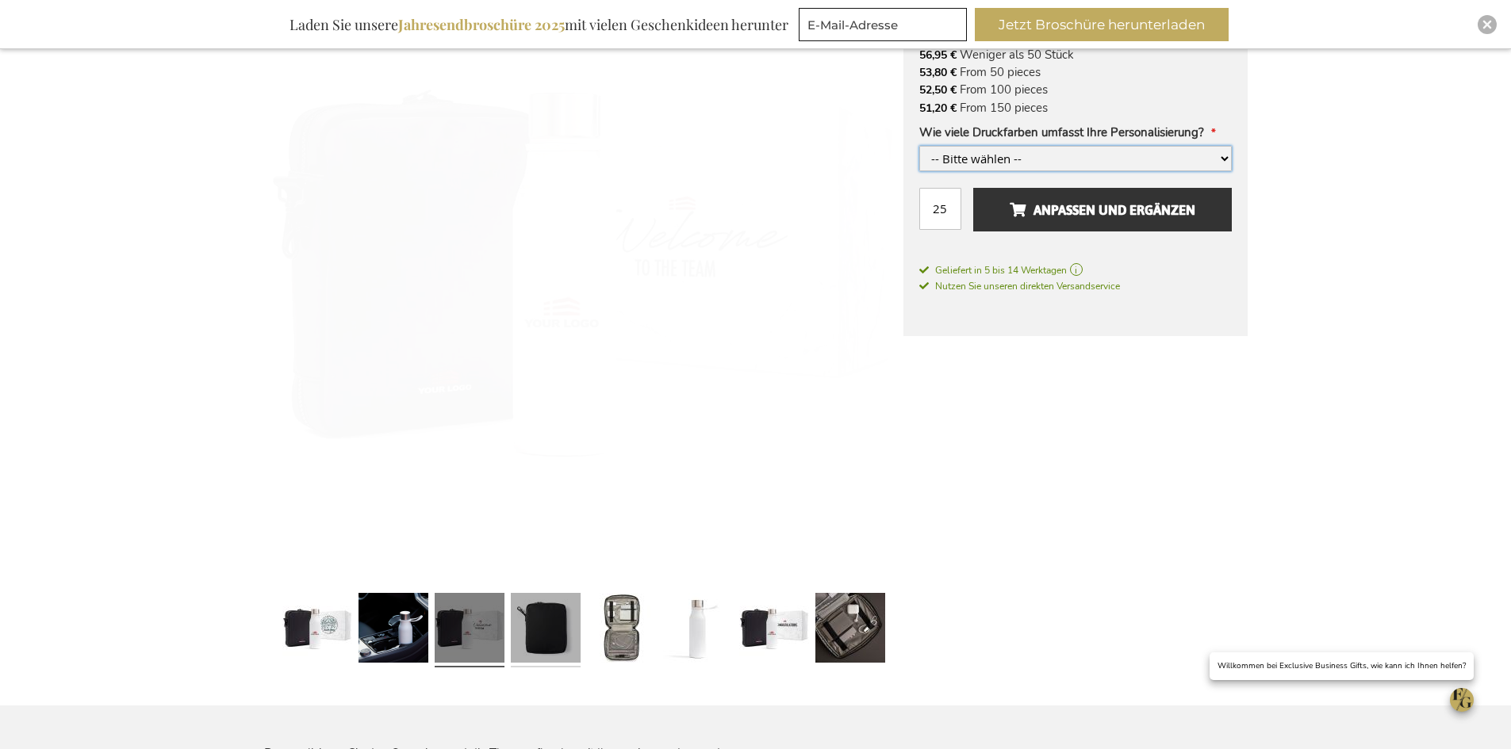
scroll to position [317, 0]
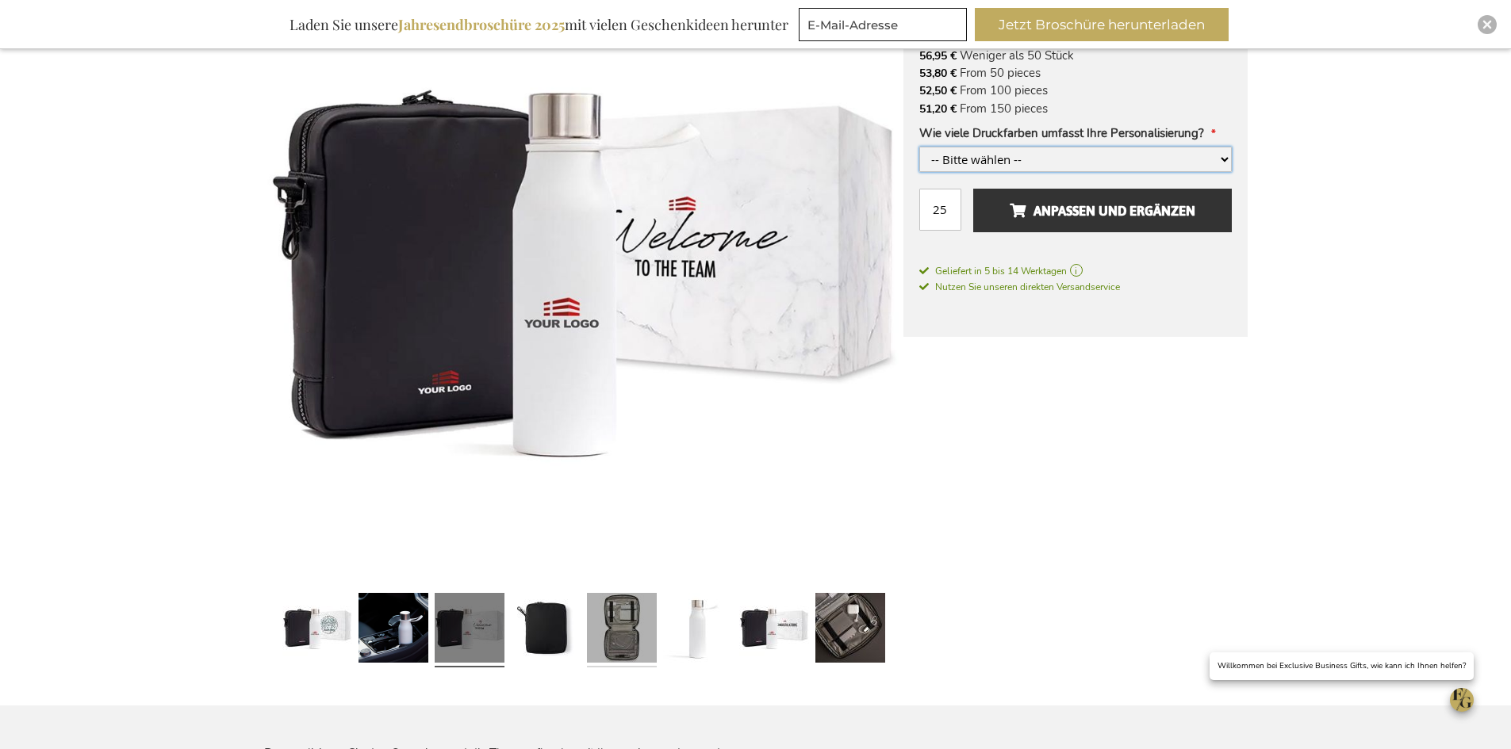
click at [592, 634] on link at bounding box center [622, 630] width 70 height 87
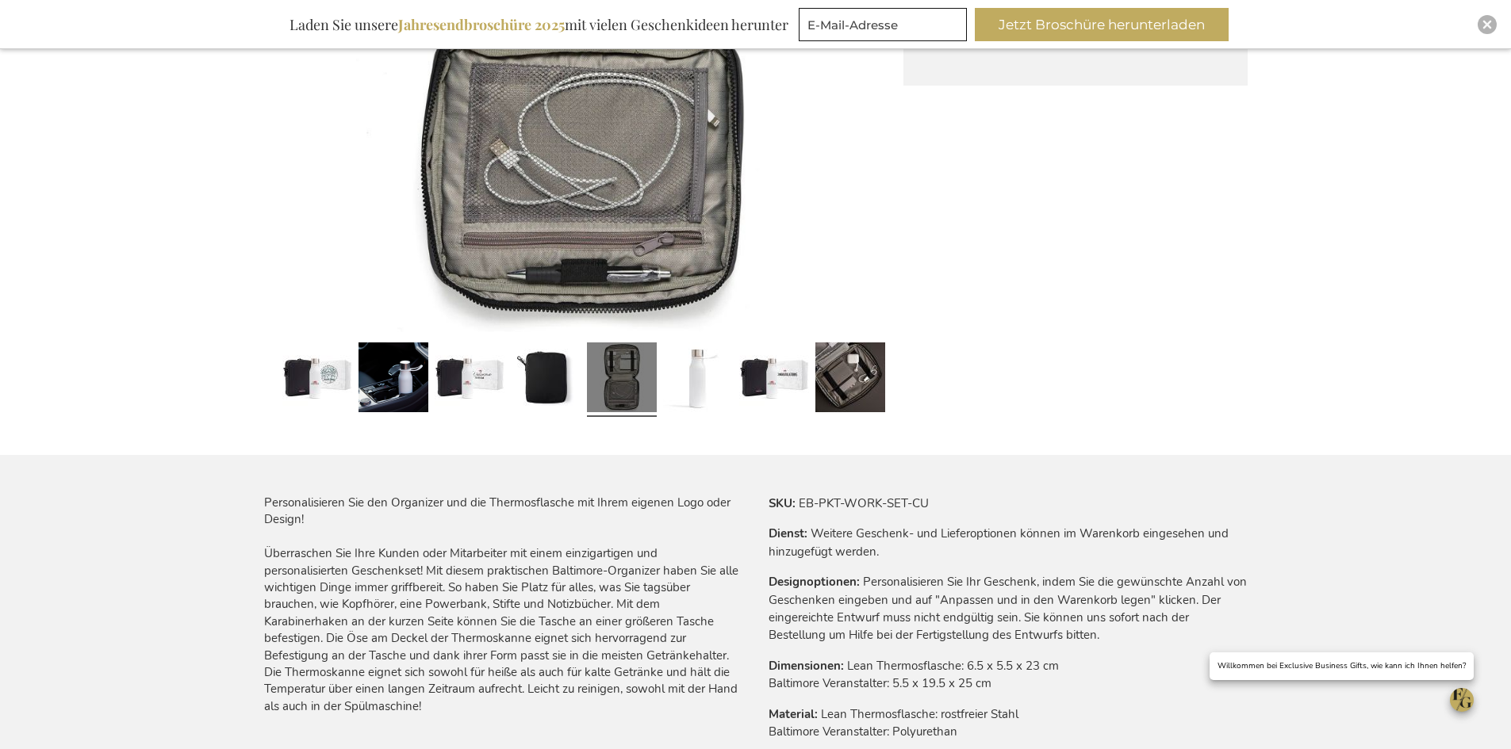
scroll to position [239, 0]
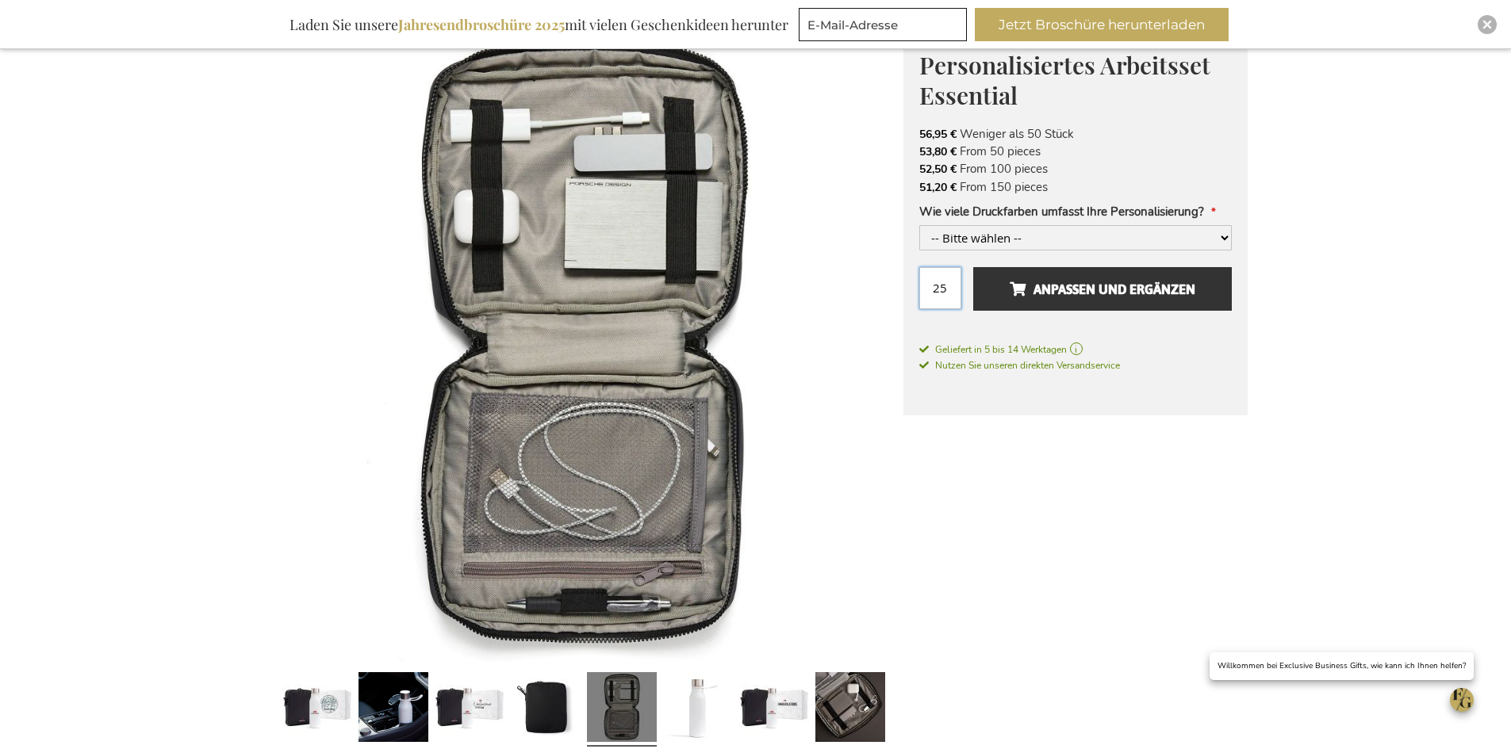
click at [936, 287] on input "25" at bounding box center [940, 288] width 42 height 42
drag, startPoint x: 948, startPoint y: 287, endPoint x: 913, endPoint y: 289, distance: 34.1
click at [913, 289] on div "Personalisiertes Arbeitsset Essential 56,95 € Excl. VAT 56,95 € Weniger als 50 …" at bounding box center [1075, 219] width 344 height 393
type input "150"
click at [814, 330] on img at bounding box center [583, 342] width 639 height 639
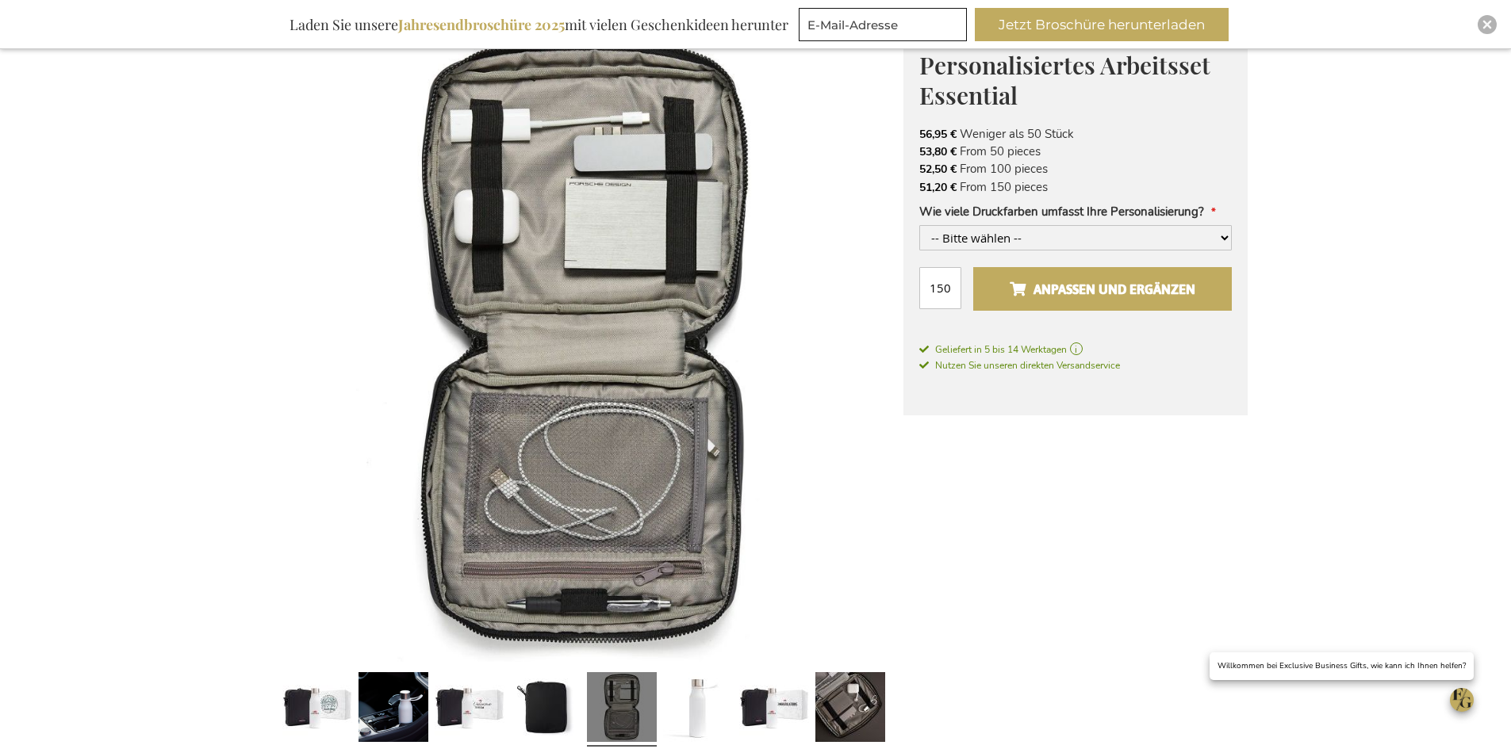
click at [1165, 283] on span "Anpassen und ergänzen" at bounding box center [1102, 289] width 186 height 25
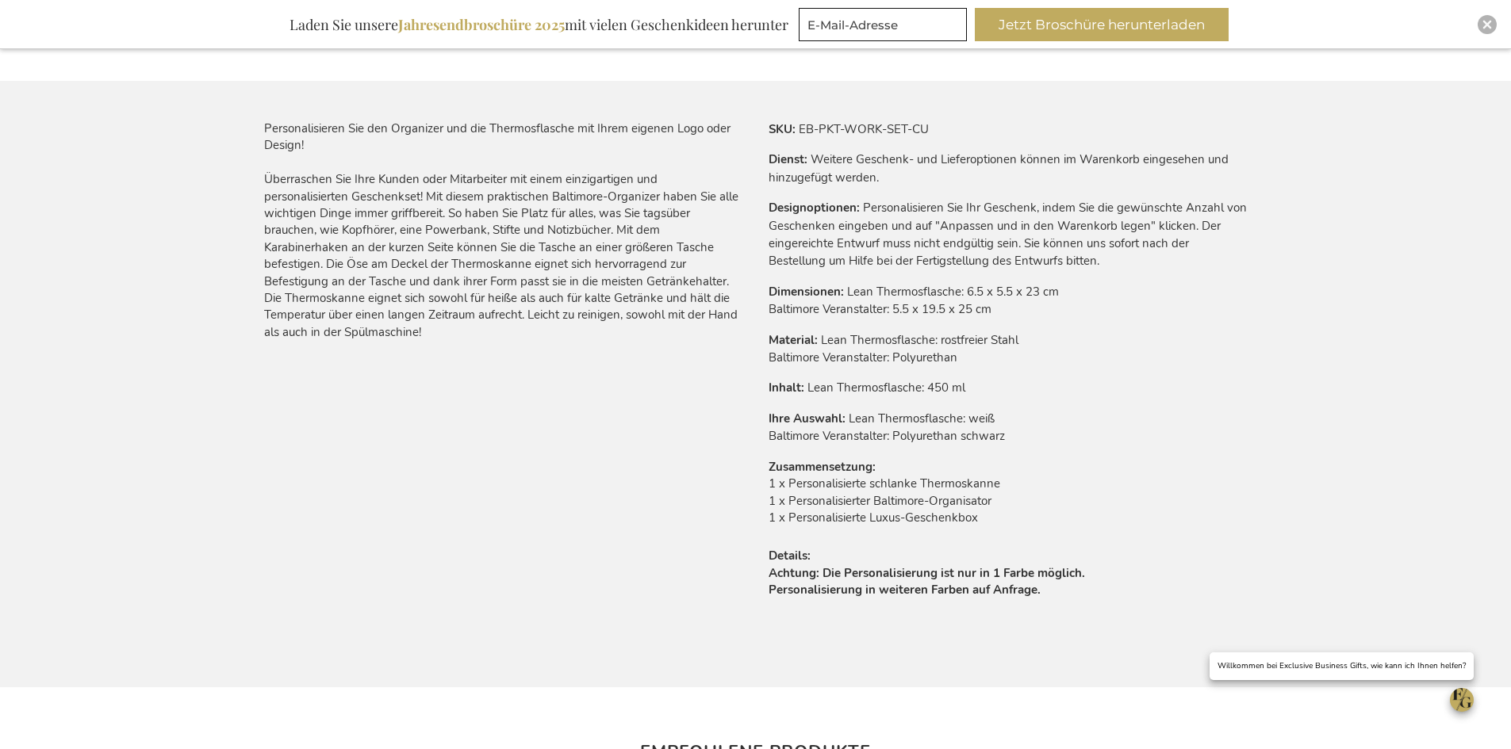
scroll to position [952, 0]
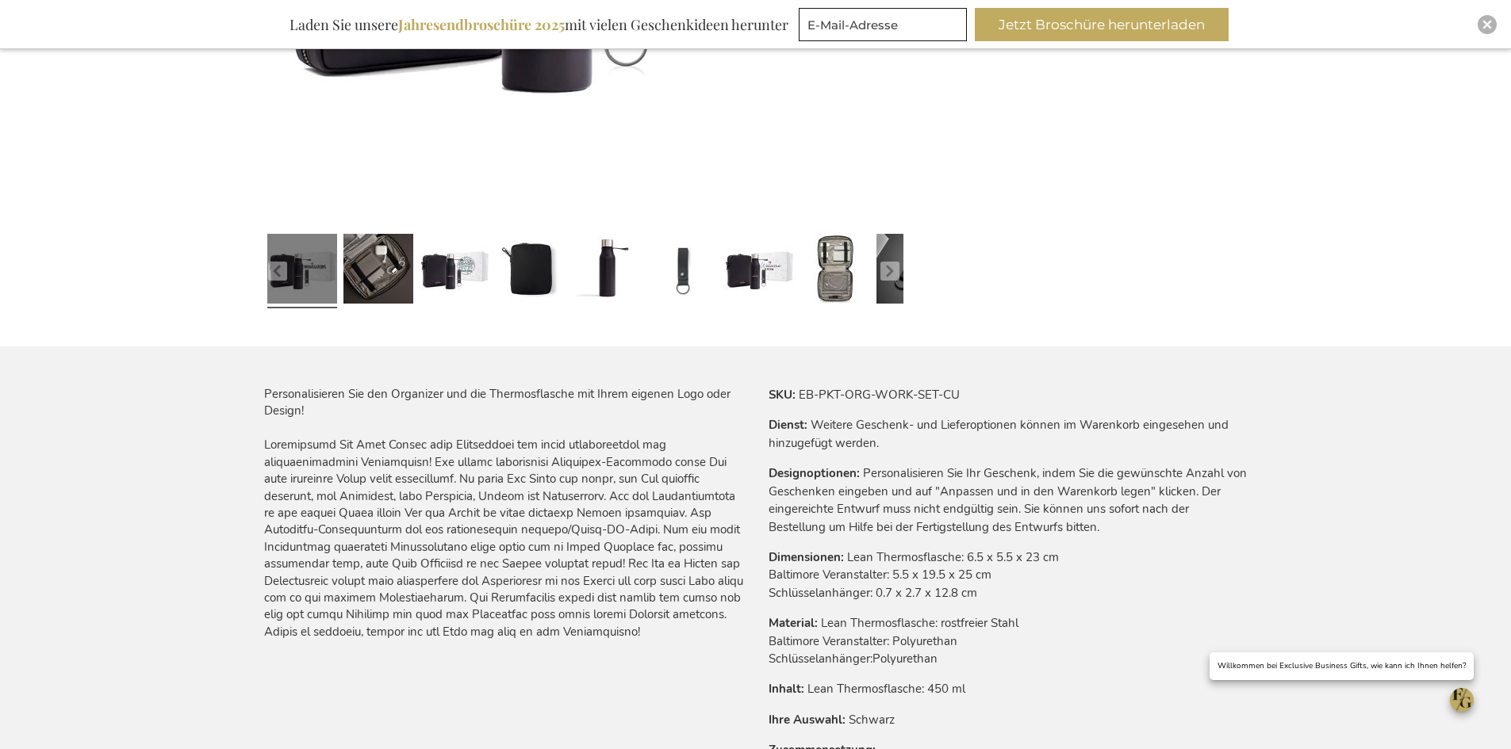
scroll to position [714, 0]
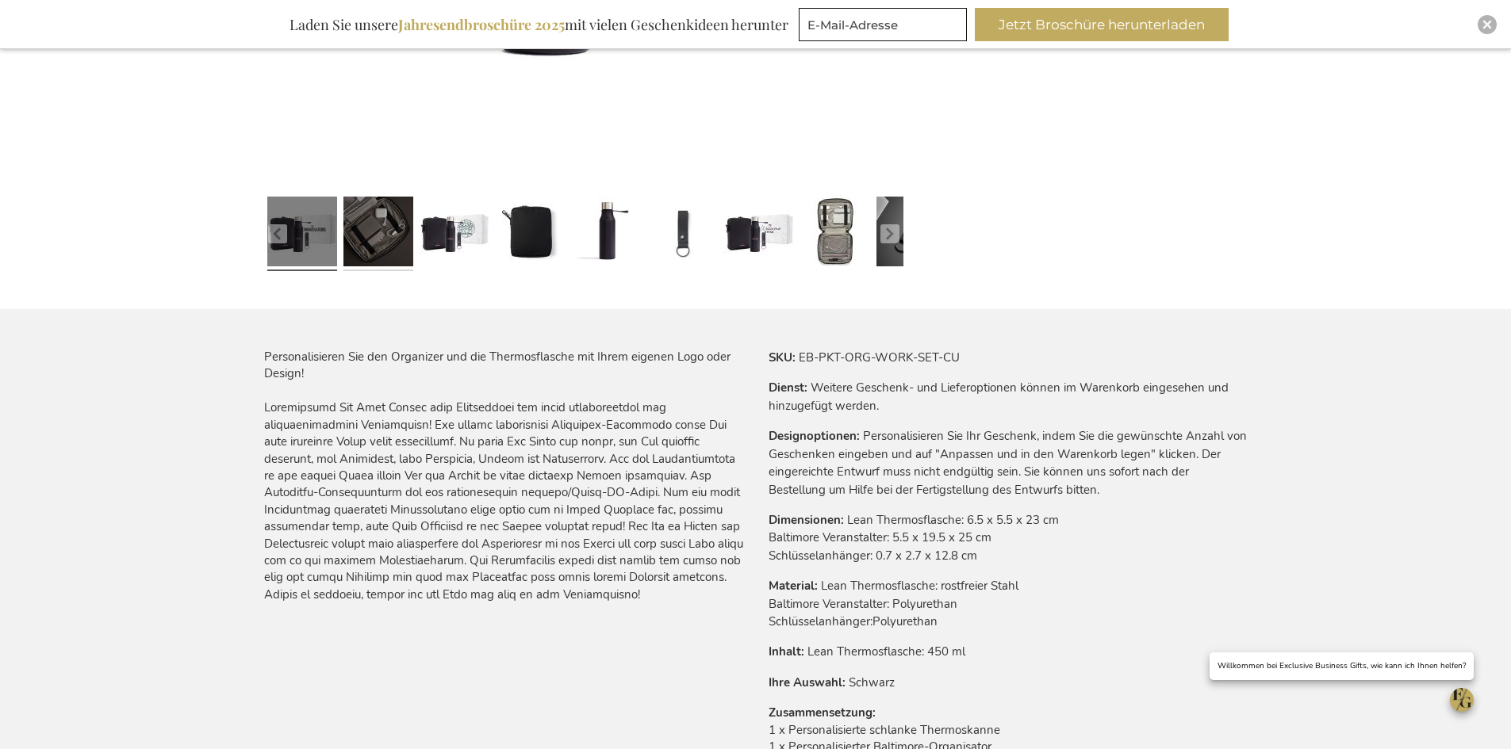
click at [382, 246] on link at bounding box center [378, 233] width 70 height 87
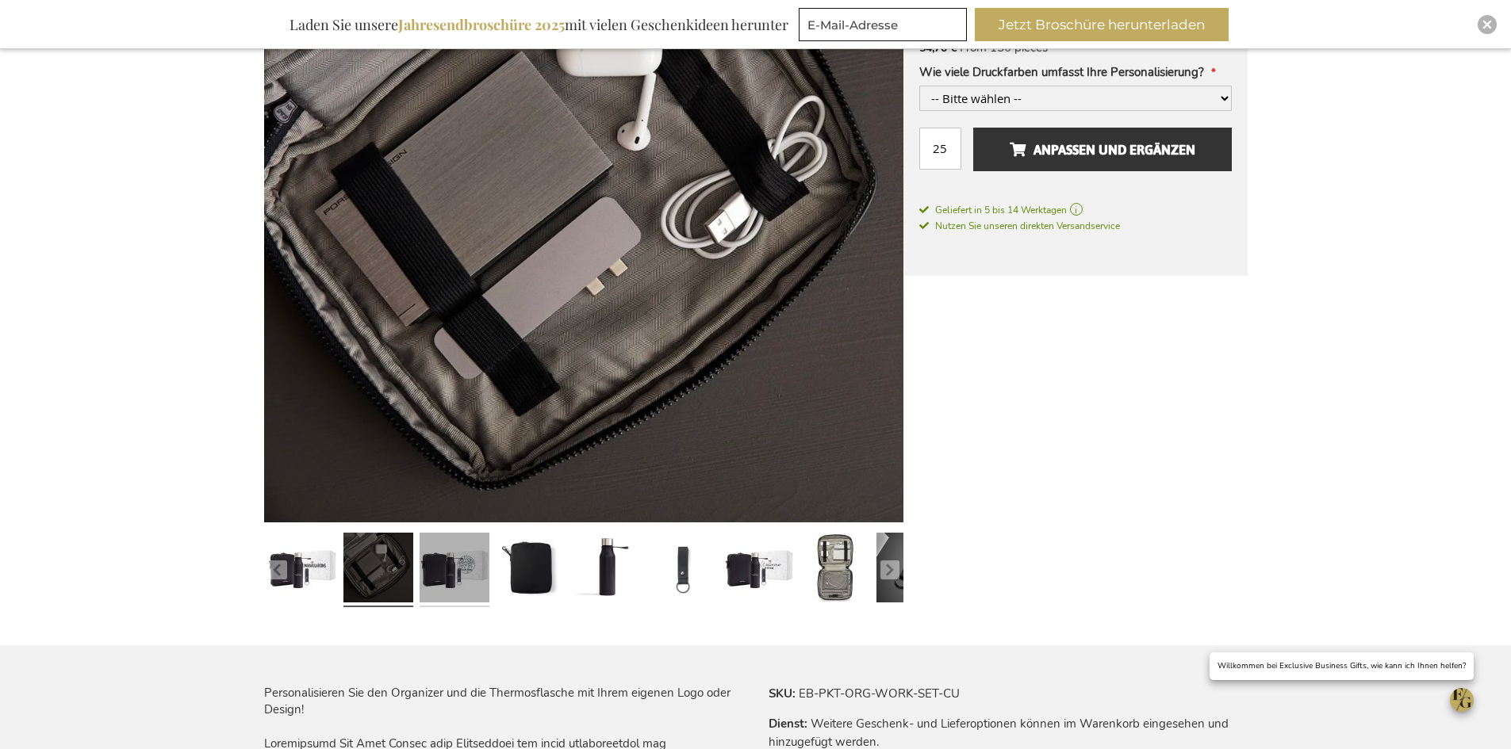
scroll to position [317, 0]
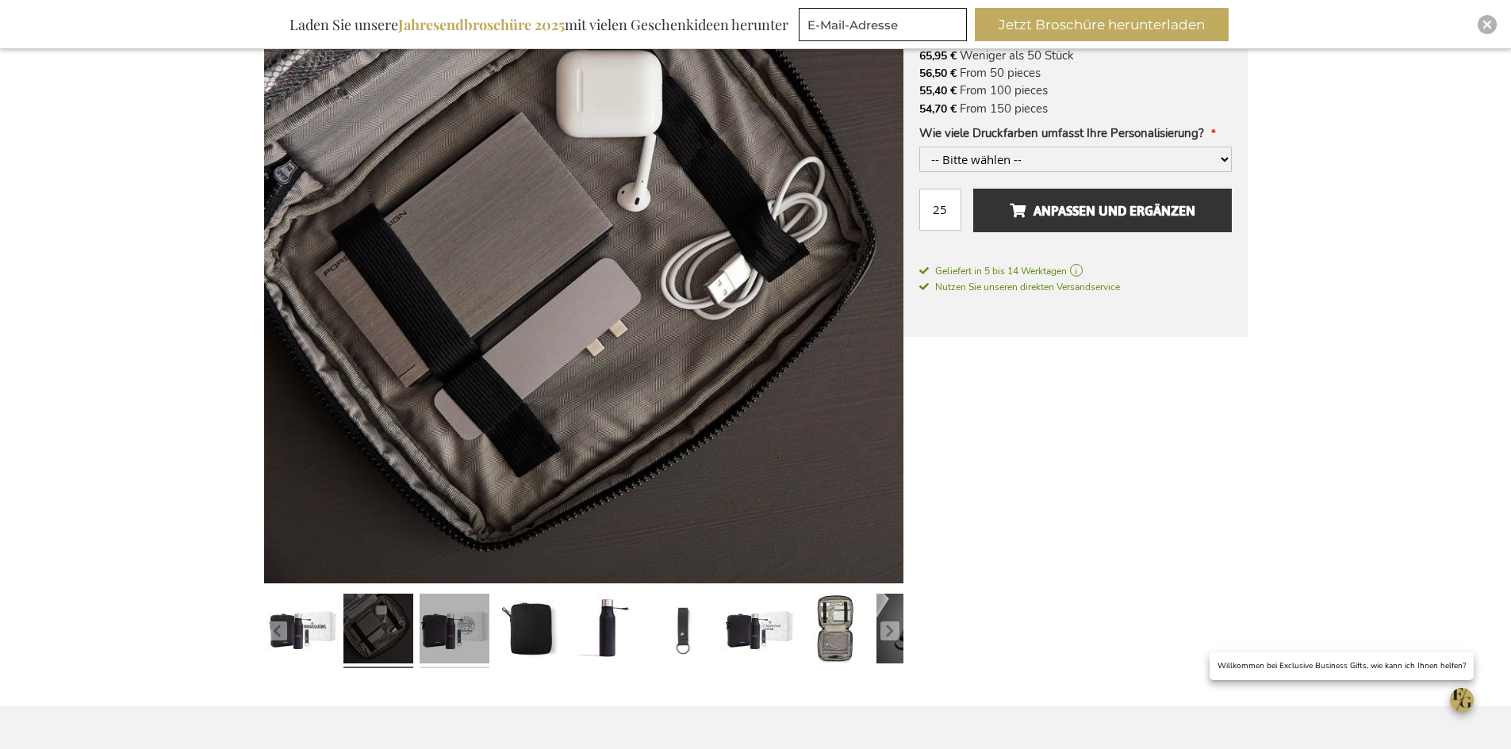
click at [469, 625] on link at bounding box center [454, 631] width 70 height 87
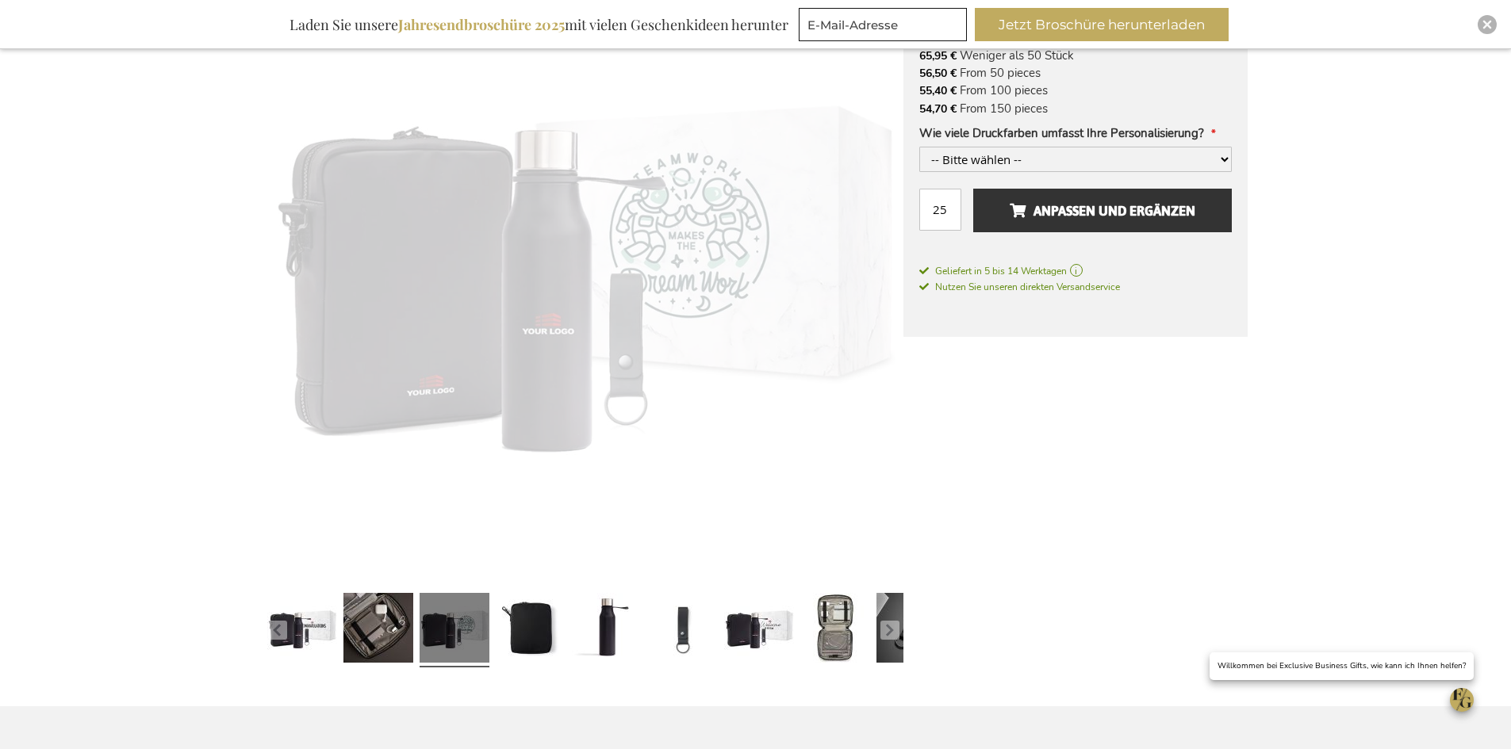
scroll to position [316, 0]
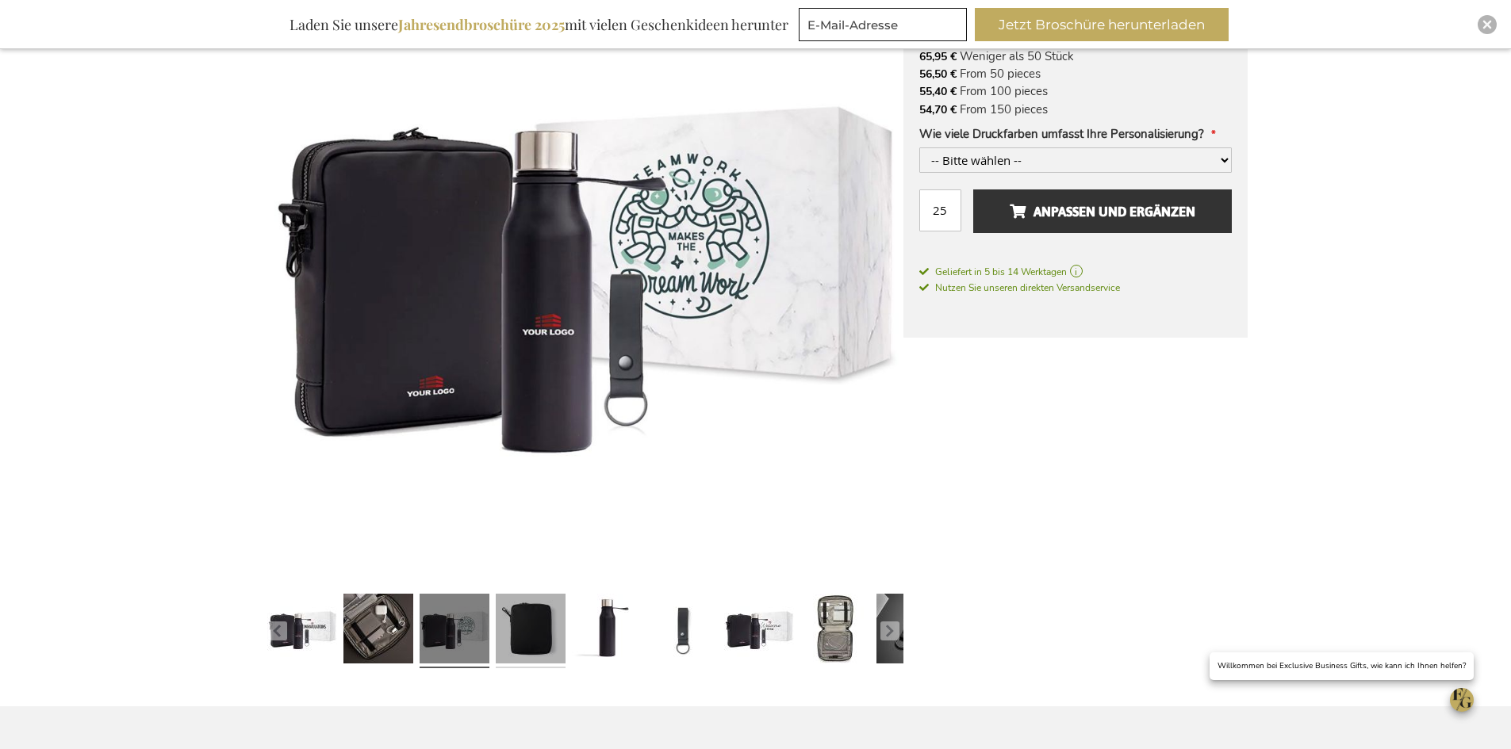
click at [546, 626] on link at bounding box center [531, 631] width 70 height 87
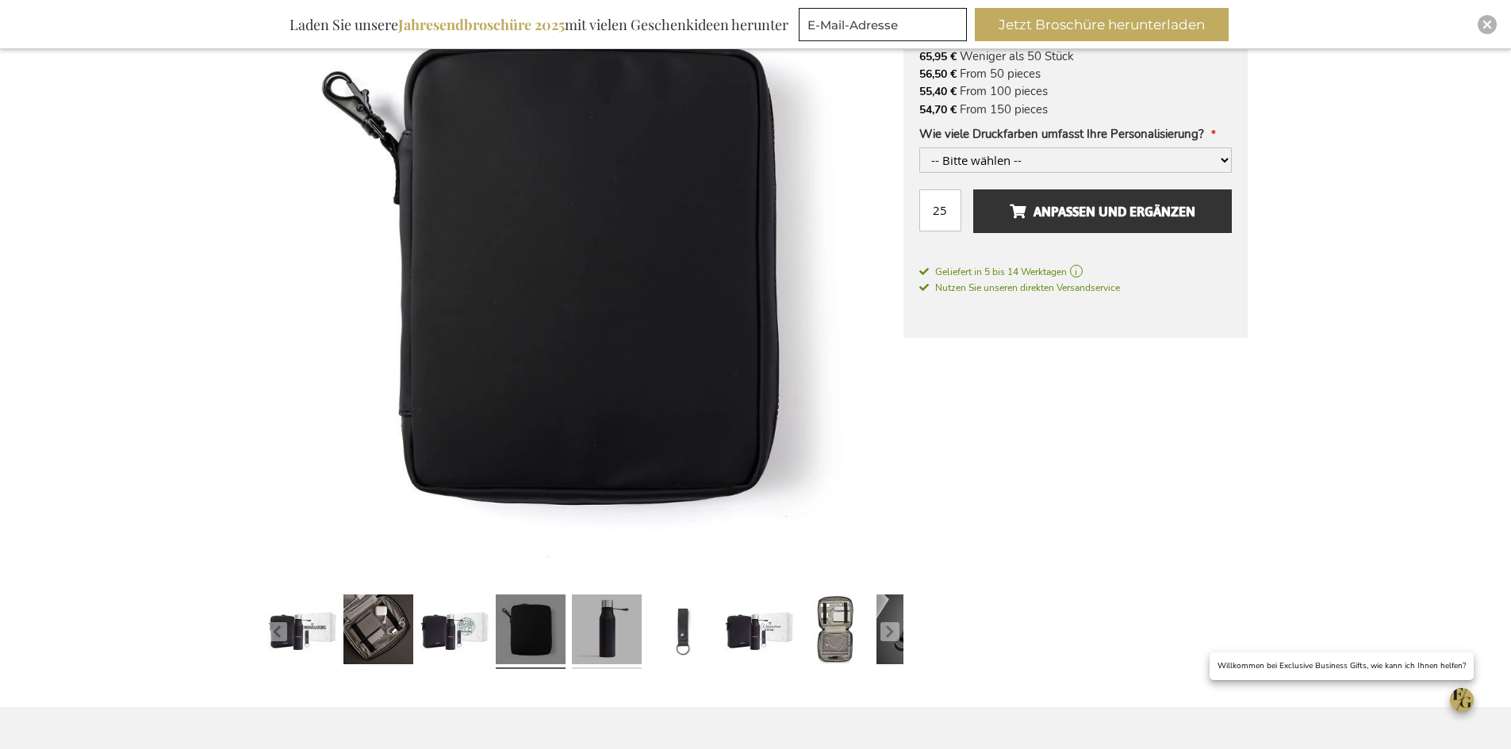
scroll to position [317, 0]
click at [599, 625] on link at bounding box center [607, 631] width 70 height 87
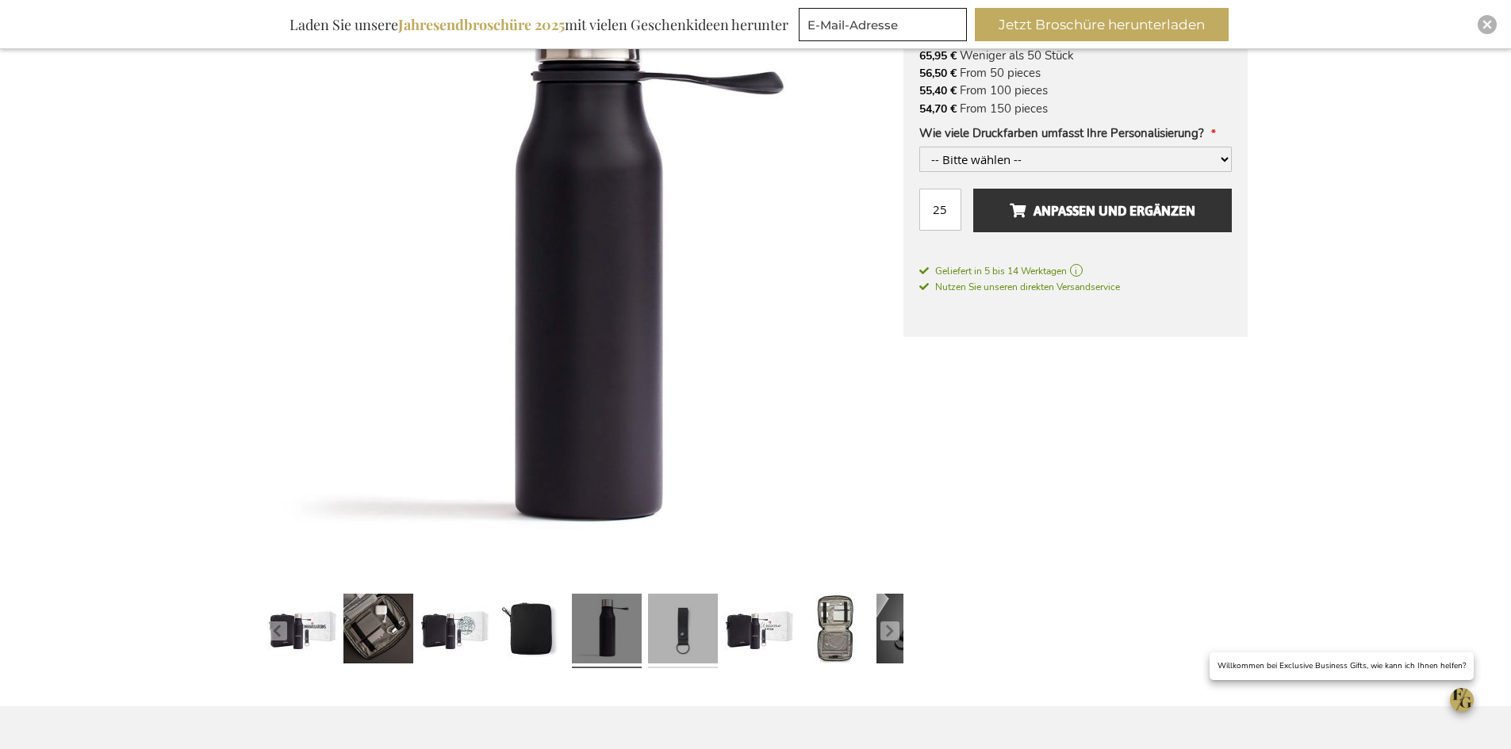
click at [699, 638] on link at bounding box center [683, 631] width 70 height 87
click at [680, 642] on link at bounding box center [683, 631] width 70 height 87
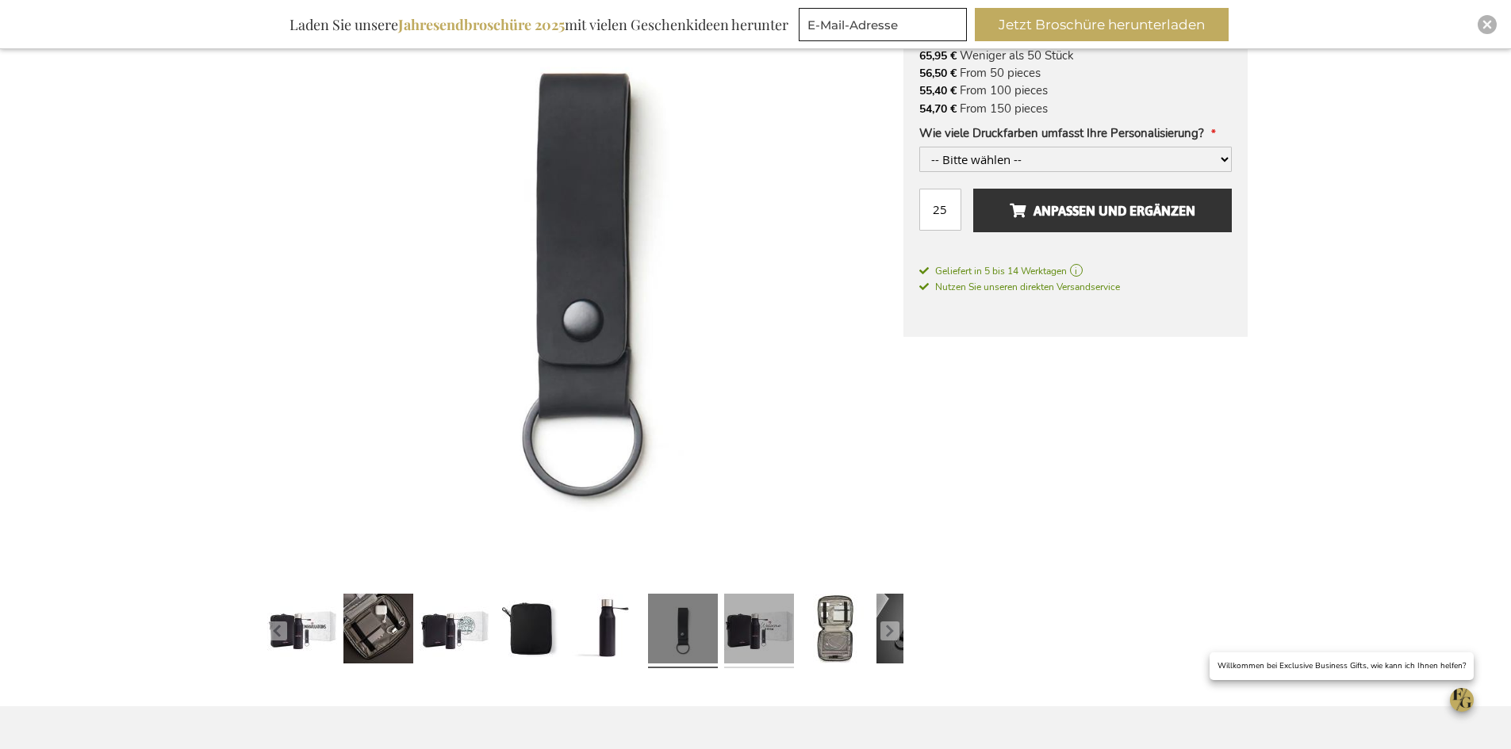
click at [743, 635] on link at bounding box center [759, 631] width 70 height 87
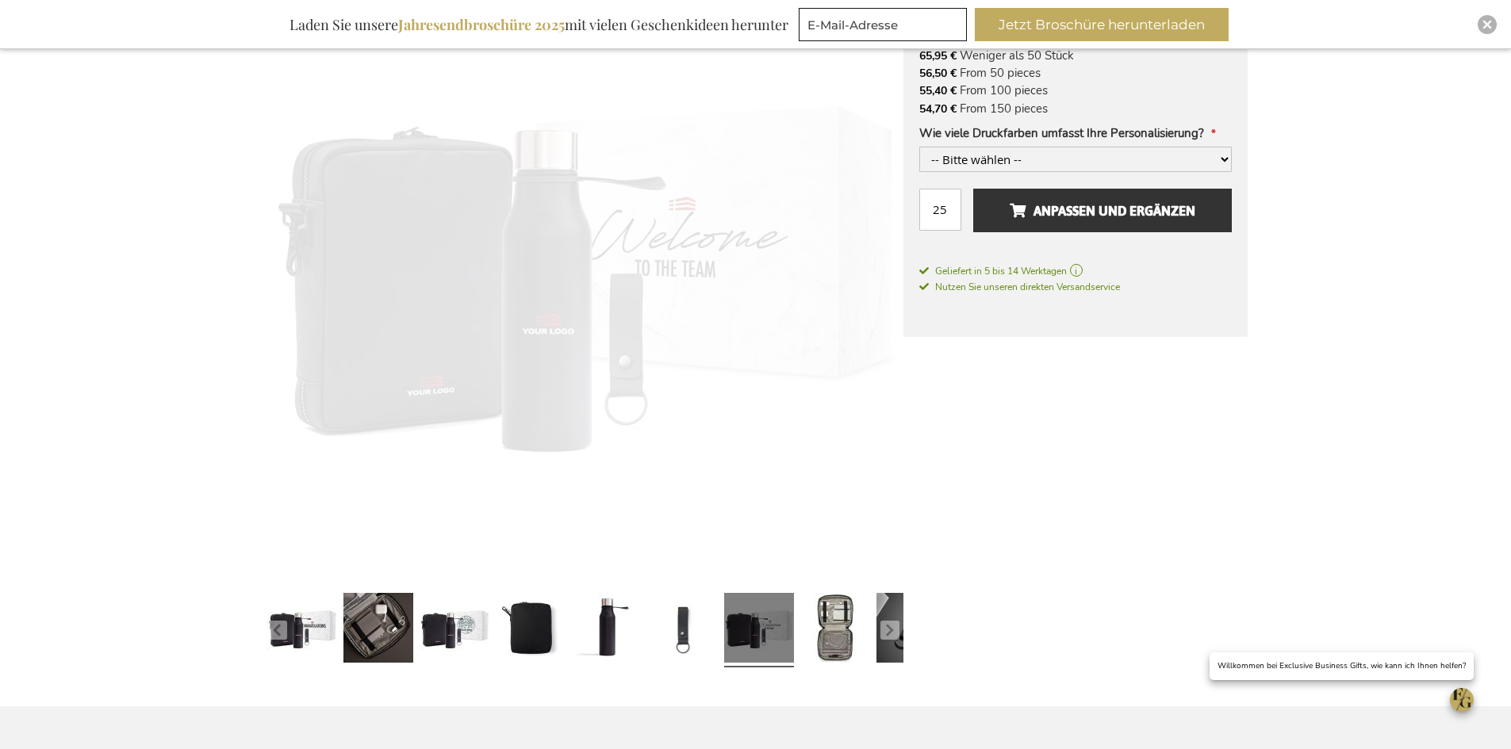
scroll to position [316, 0]
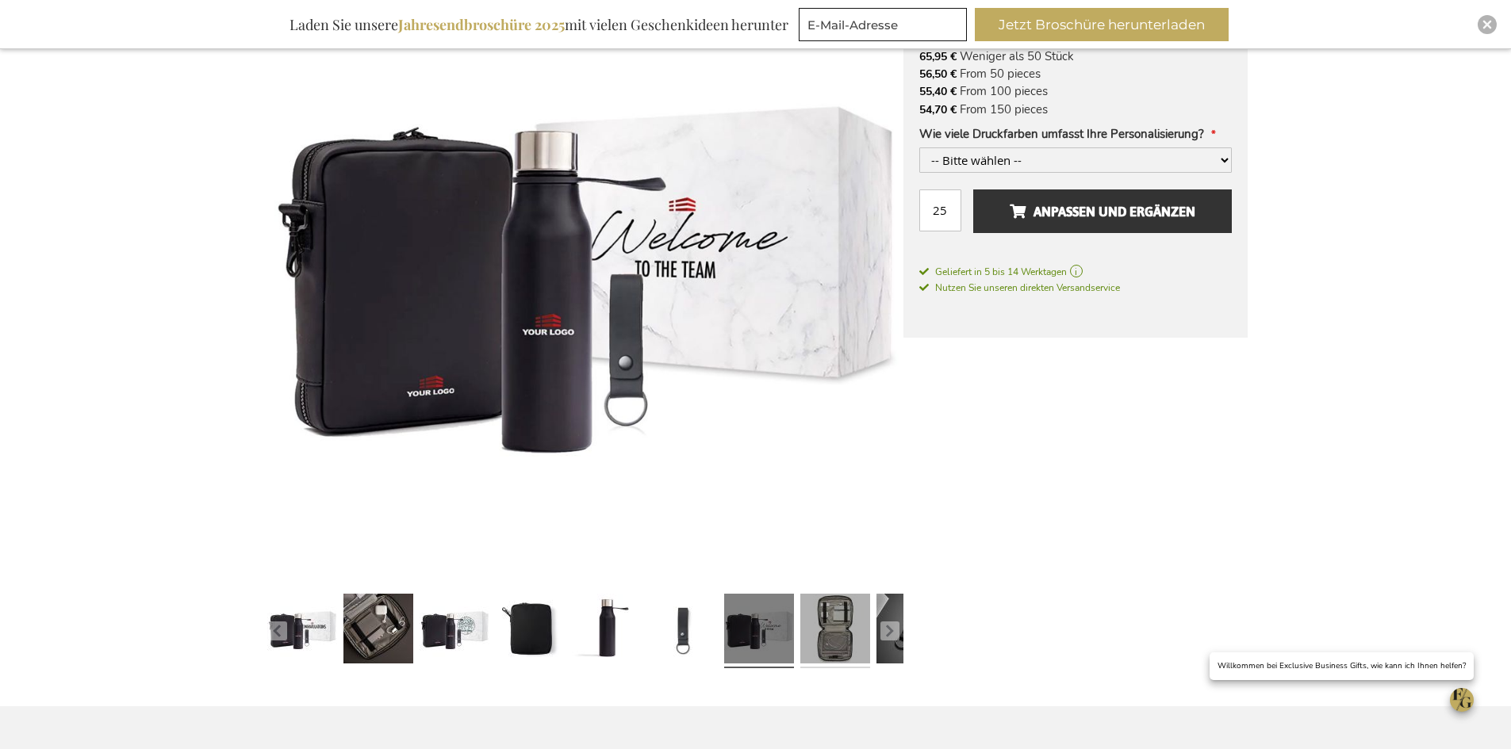
click at [828, 639] on link at bounding box center [835, 631] width 70 height 87
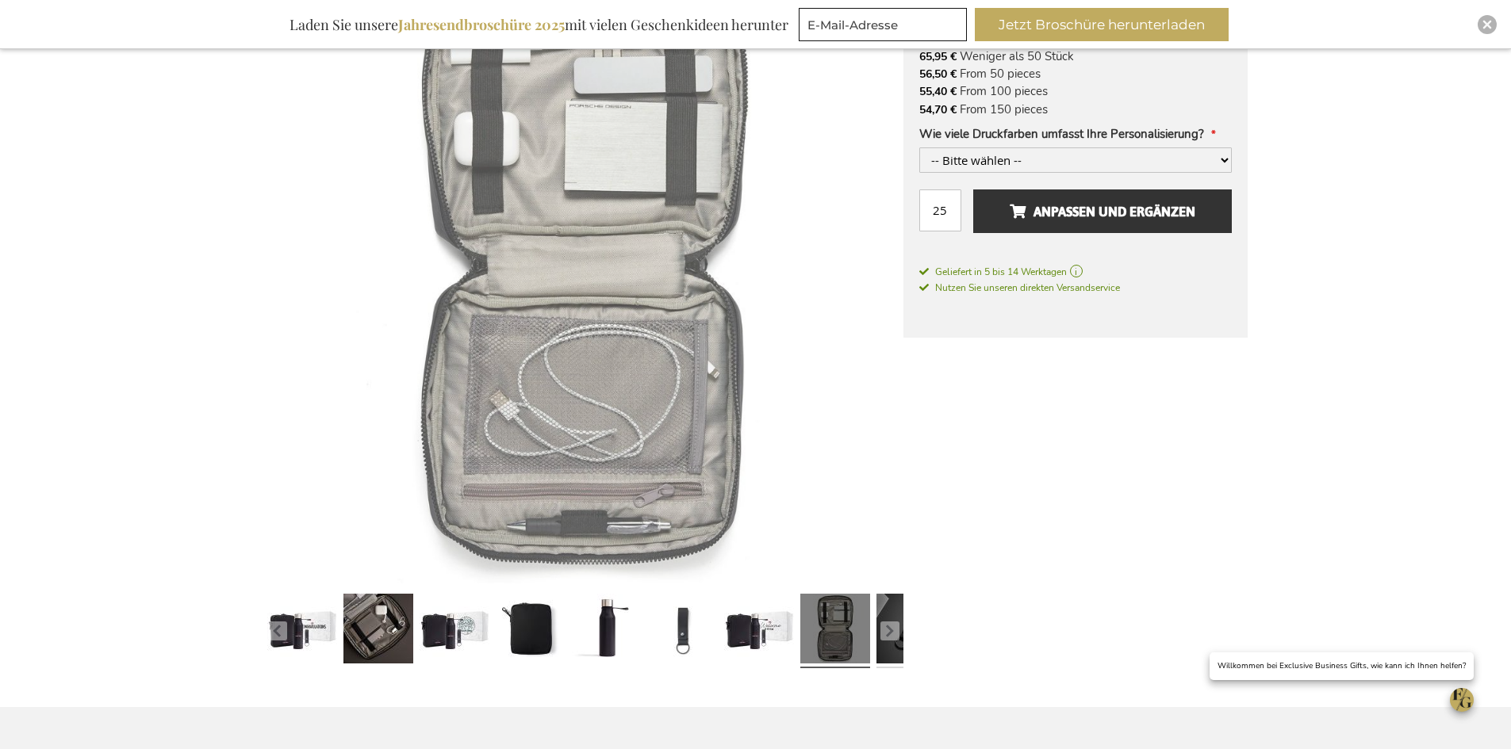
scroll to position [317, 0]
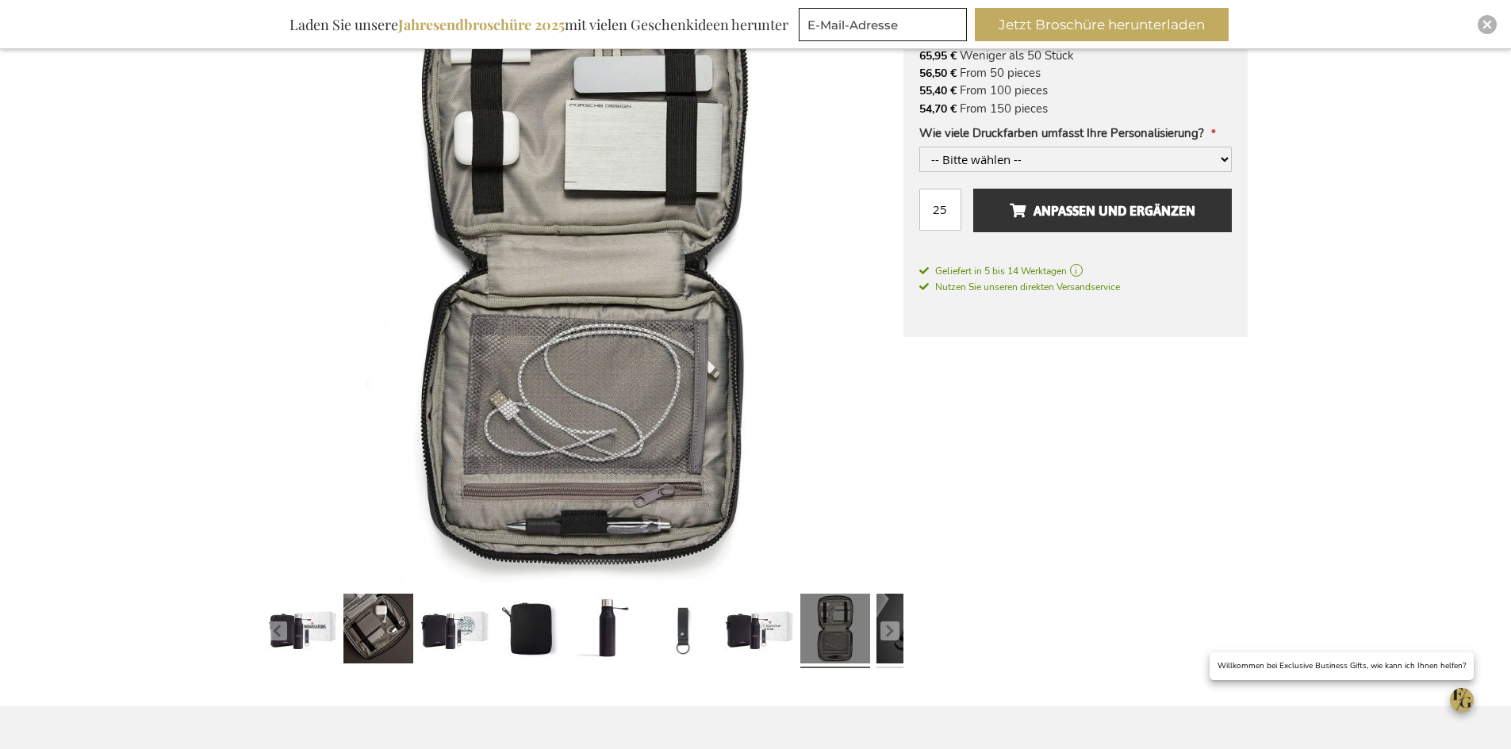
click at [902, 645] on link at bounding box center [911, 631] width 70 height 87
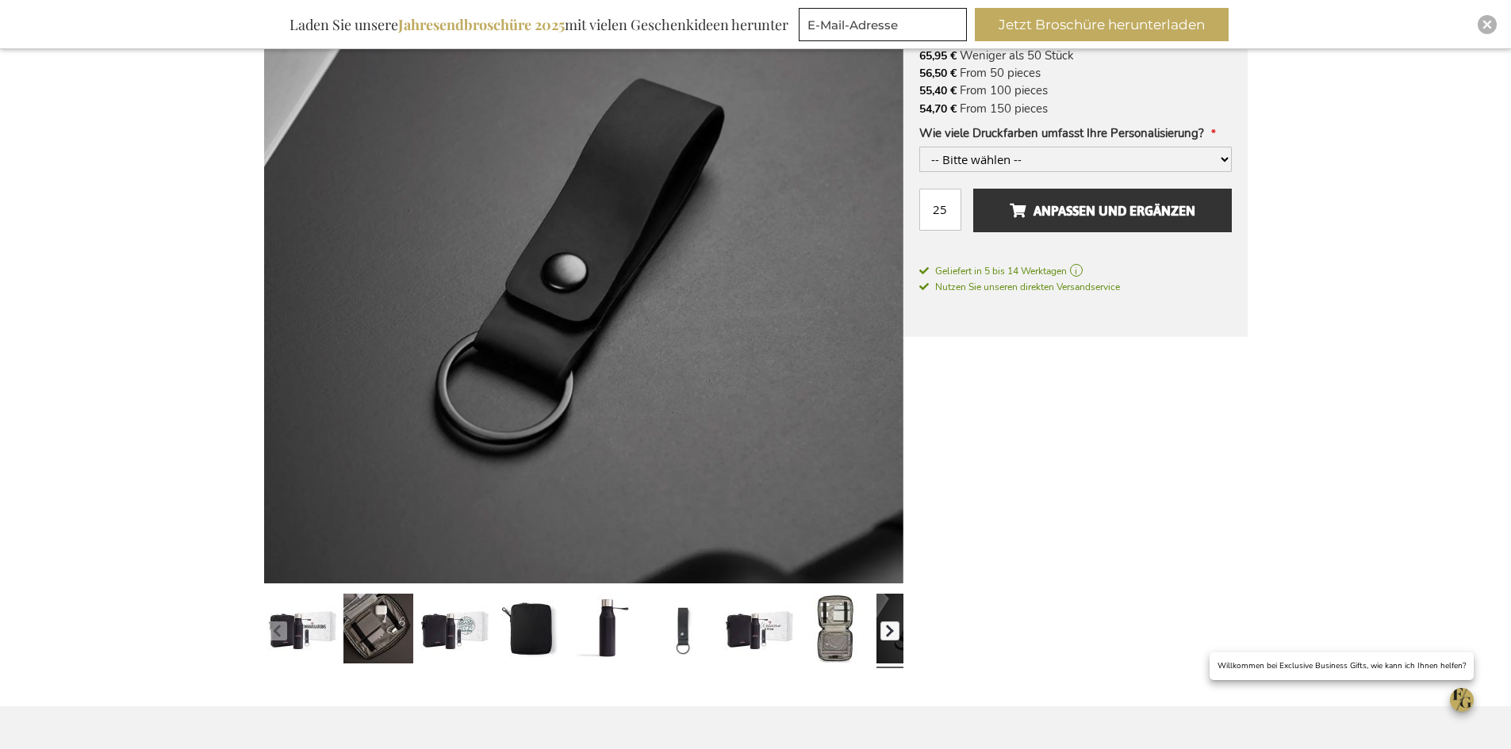
click at [895, 633] on button "button" at bounding box center [889, 631] width 19 height 19
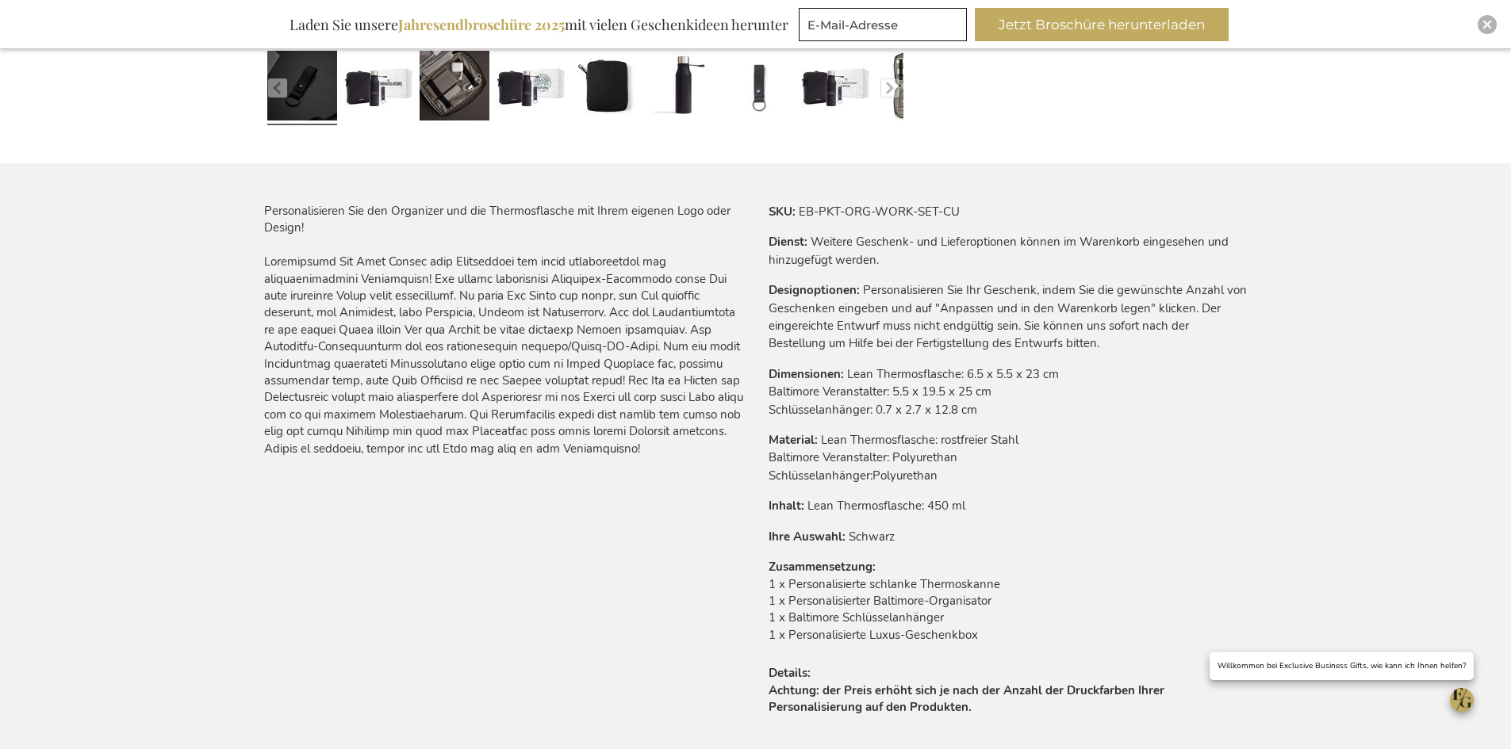
scroll to position [872, 0]
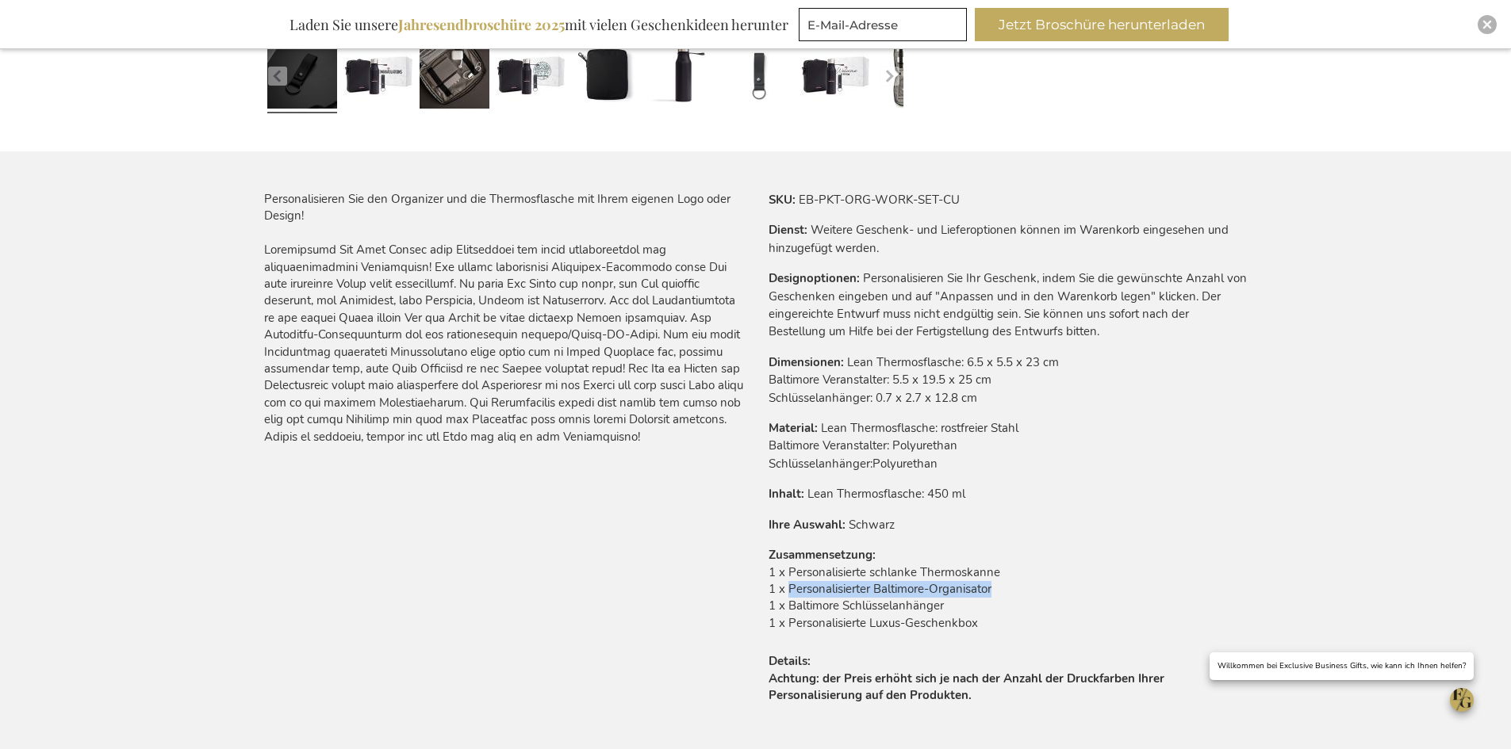
drag, startPoint x: 992, startPoint y: 588, endPoint x: 784, endPoint y: 583, distance: 207.8
click at [784, 583] on td "1 x Personalisierte schlanke Thermoskanne 1 x Personalisierter Baltimore-Organi…" at bounding box center [1007, 603] width 479 height 76
click at [782, 593] on td "1 x Personalisierte schlanke Thermoskanne 1 x Personalisierter Baltimore-Organi…" at bounding box center [1007, 603] width 479 height 76
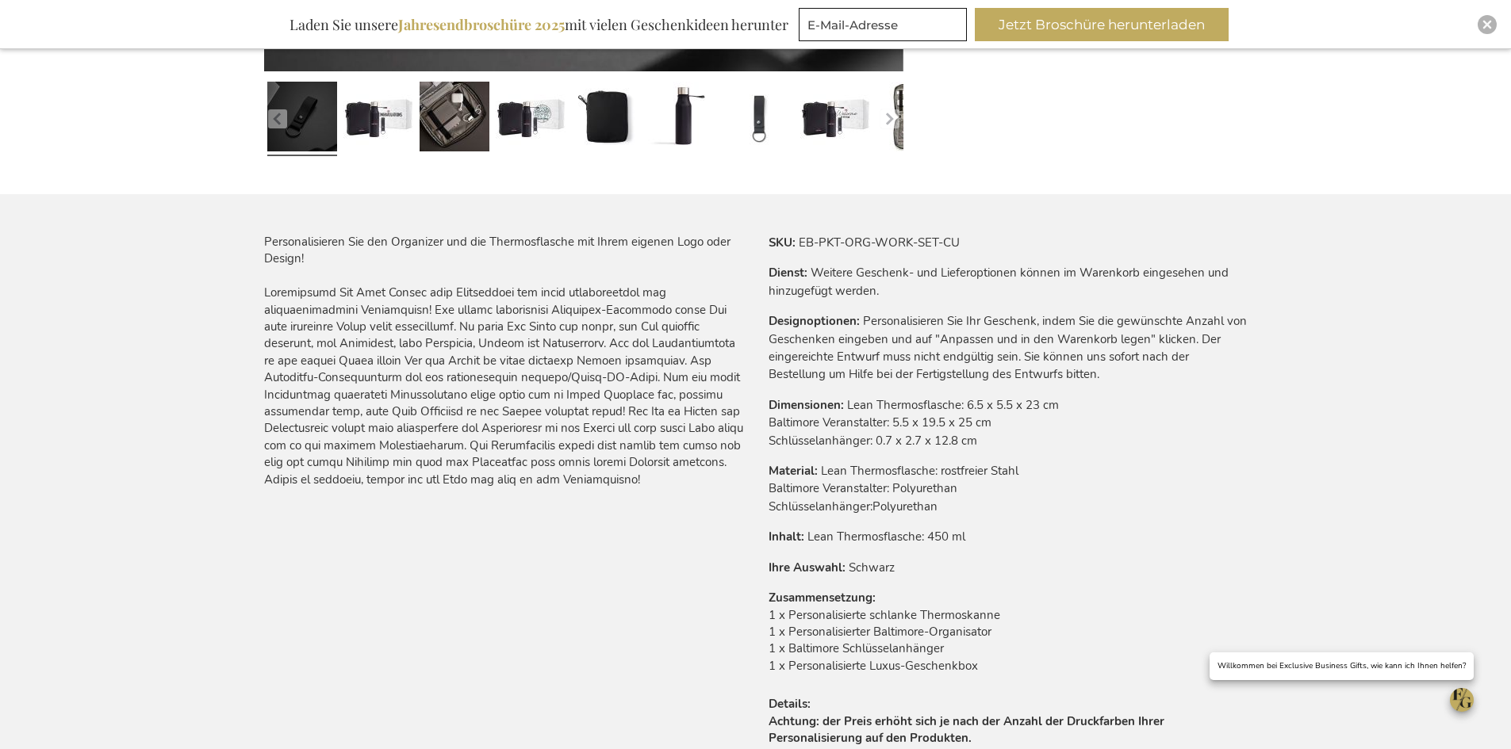
scroll to position [714, 0]
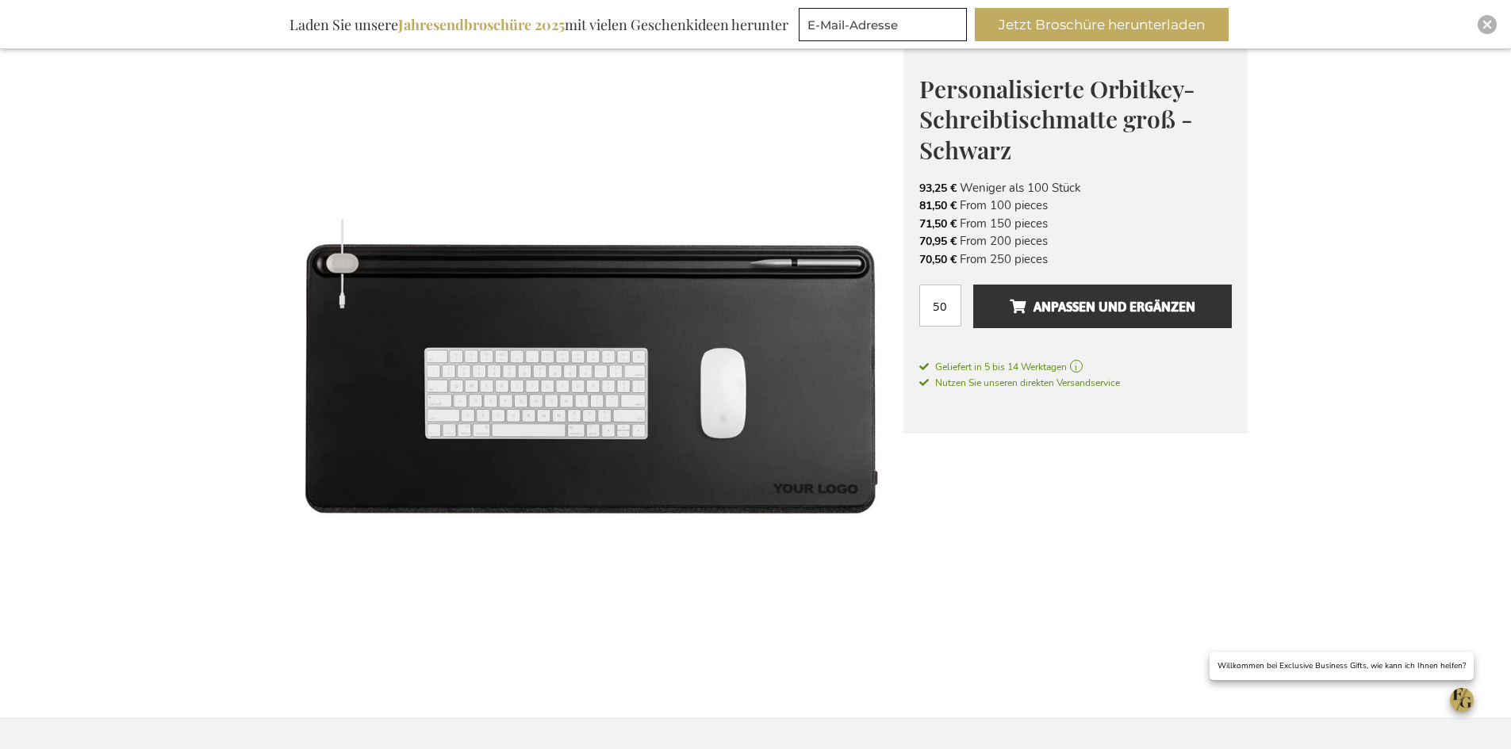
scroll to position [238, 0]
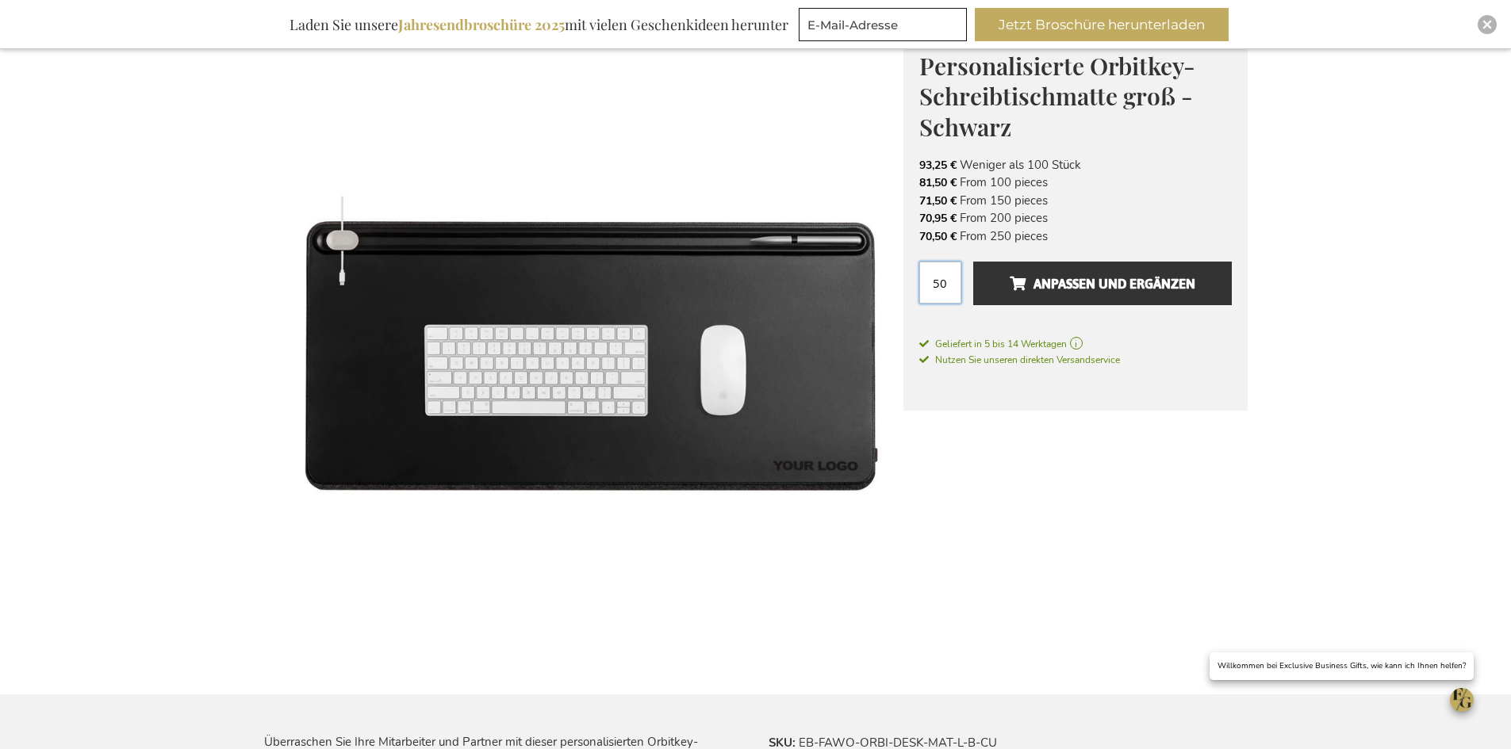
click at [939, 290] on input "50" at bounding box center [940, 283] width 42 height 42
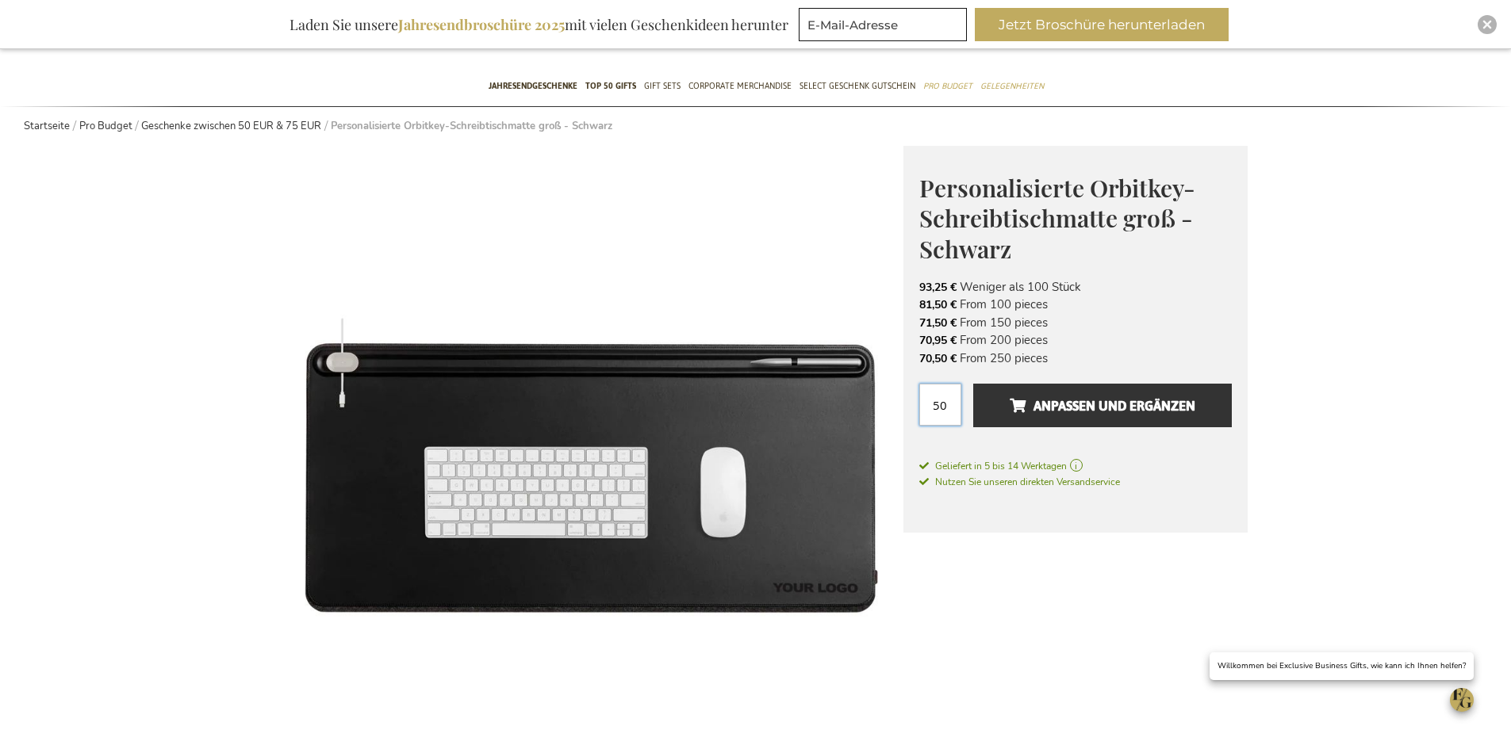
scroll to position [79, 0]
